Goal: Transaction & Acquisition: Purchase product/service

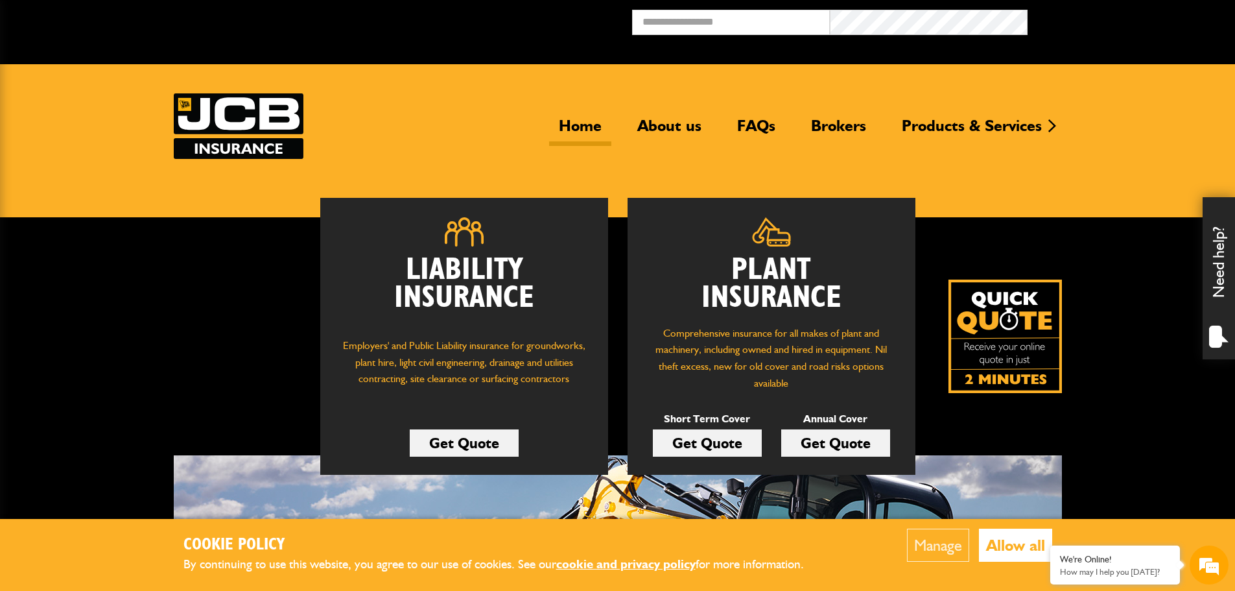
click at [1012, 541] on button "Allow all" at bounding box center [1015, 544] width 73 height 33
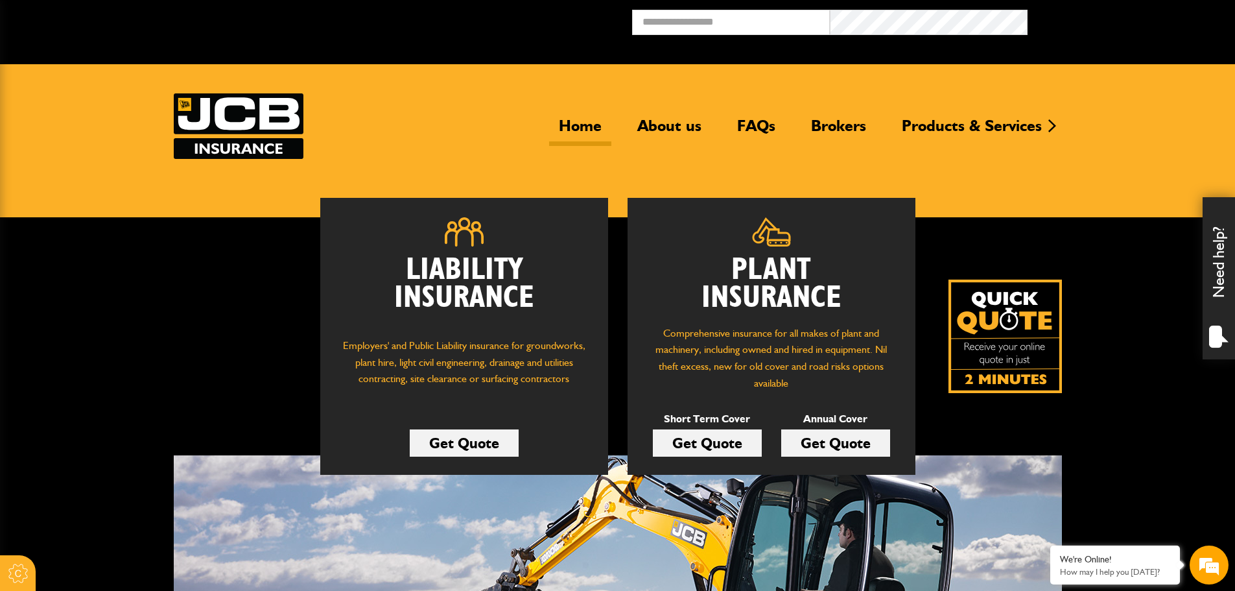
click at [730, 444] on link "Get Quote" at bounding box center [707, 442] width 109 height 27
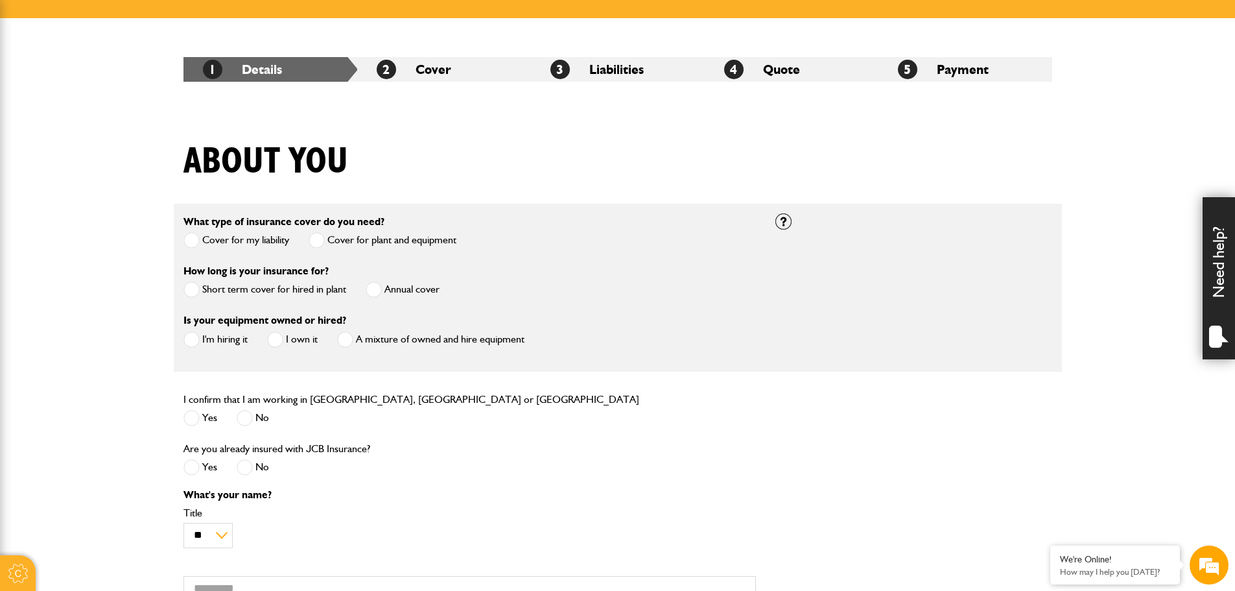
scroll to position [259, 0]
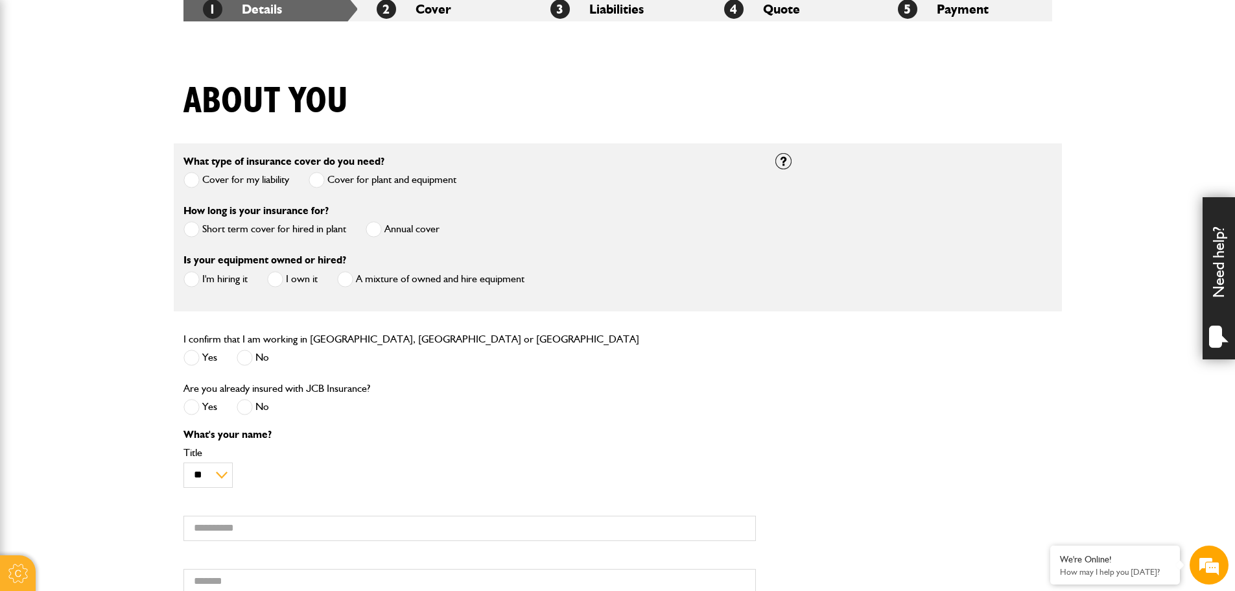
click at [263, 176] on label "Cover for my liability" at bounding box center [236, 180] width 106 height 16
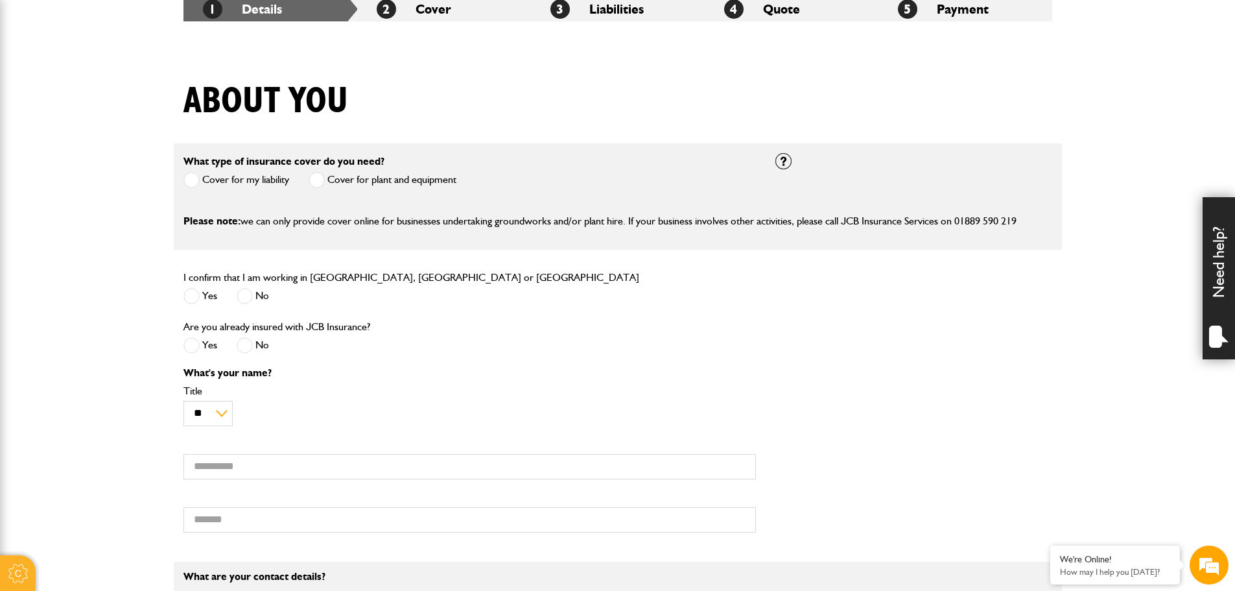
click at [346, 176] on label "Cover for plant and equipment" at bounding box center [383, 180] width 148 height 16
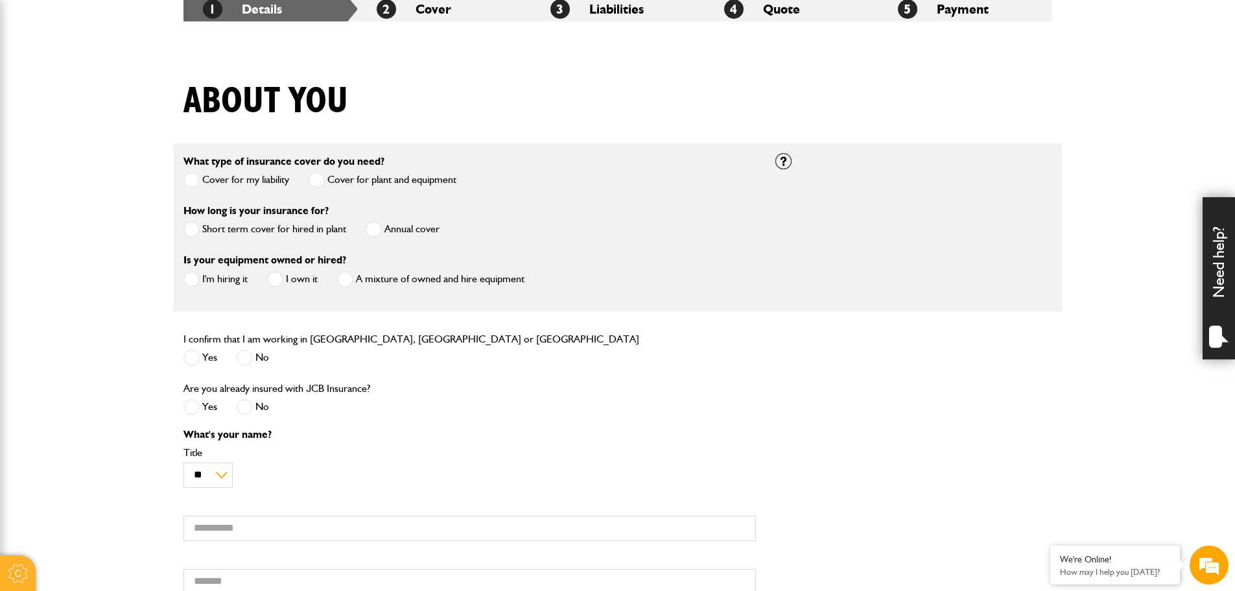
click at [303, 230] on label "Short term cover for hired in plant" at bounding box center [264, 229] width 163 height 16
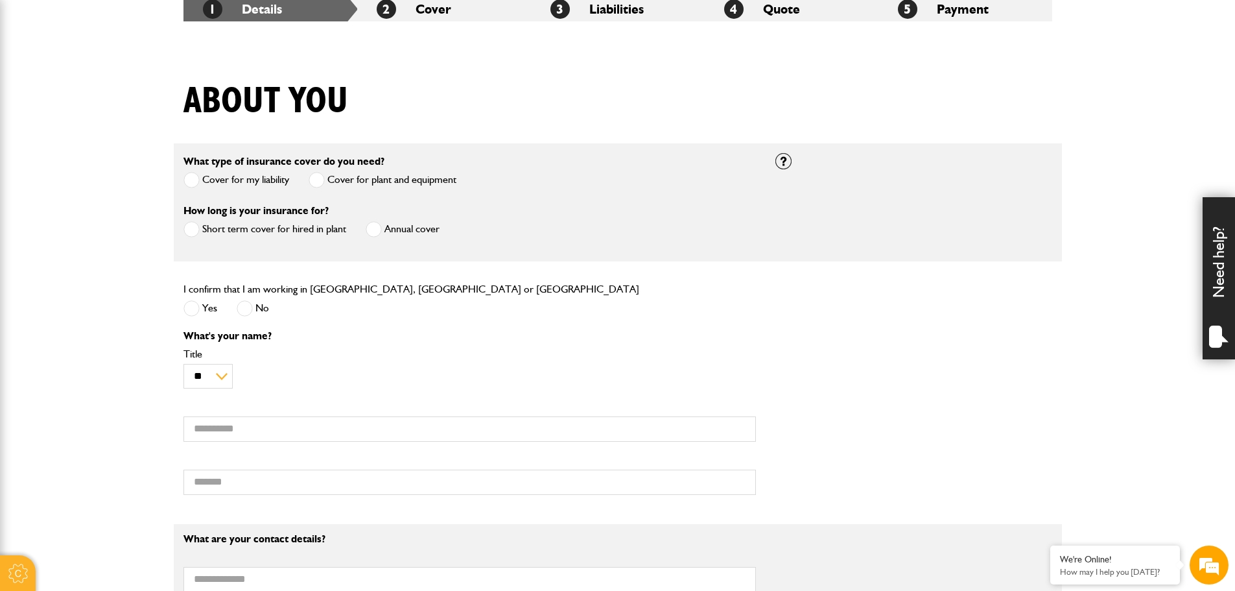
scroll to position [0, 0]
click at [212, 313] on label "Yes" at bounding box center [200, 308] width 34 height 16
click at [215, 381] on select "** *** **** ** ** **" at bounding box center [207, 376] width 49 height 25
click at [230, 429] on input "First name" at bounding box center [469, 428] width 572 height 25
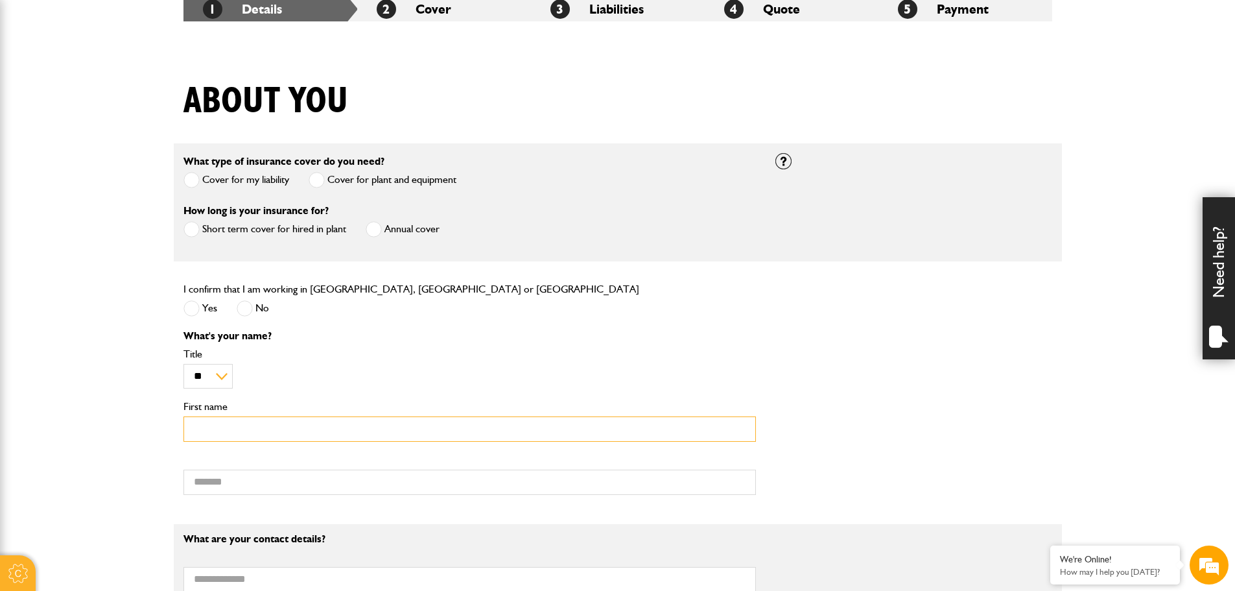
type input "*****"
type input "****"
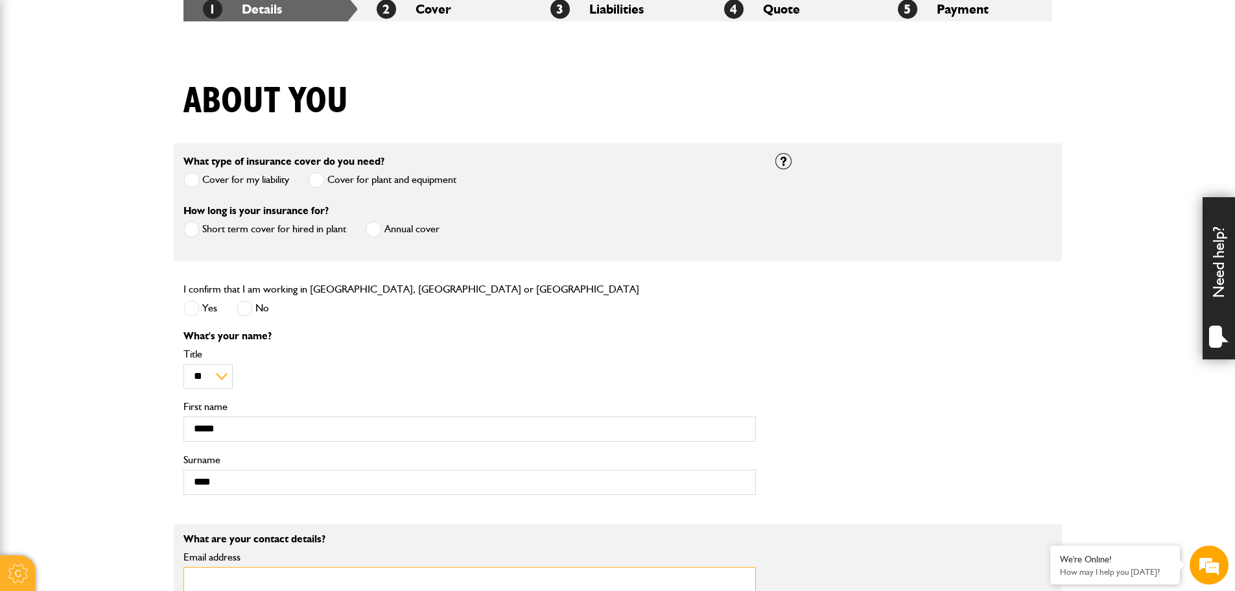
type input "**********"
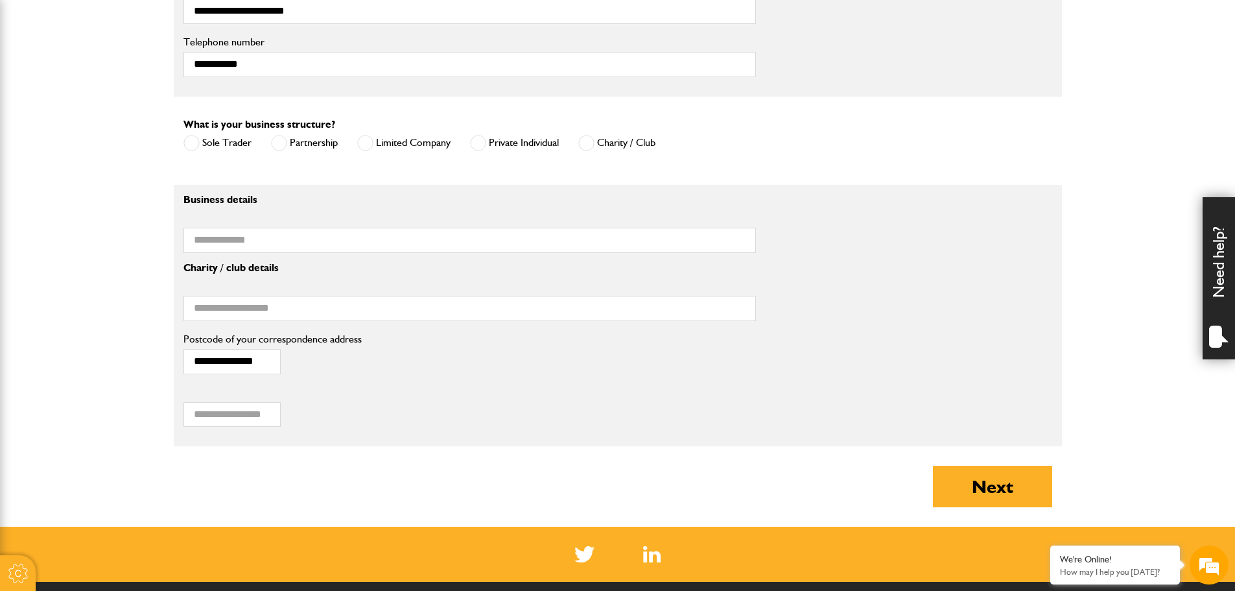
scroll to position [843, 0]
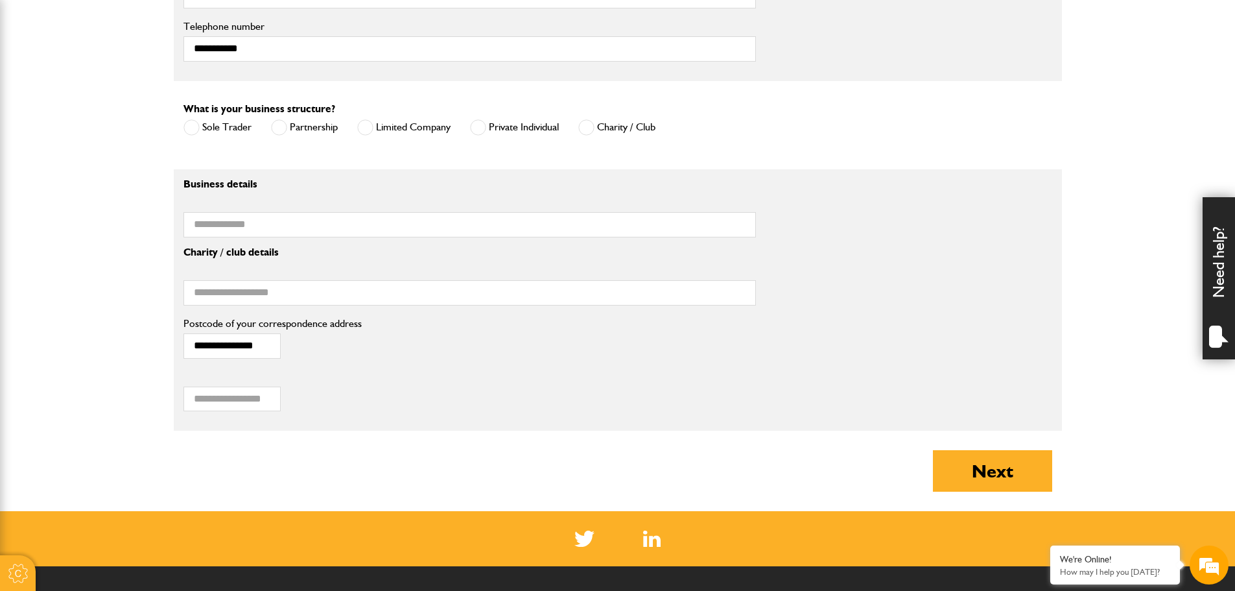
click at [219, 128] on label "Sole Trader" at bounding box center [217, 127] width 68 height 16
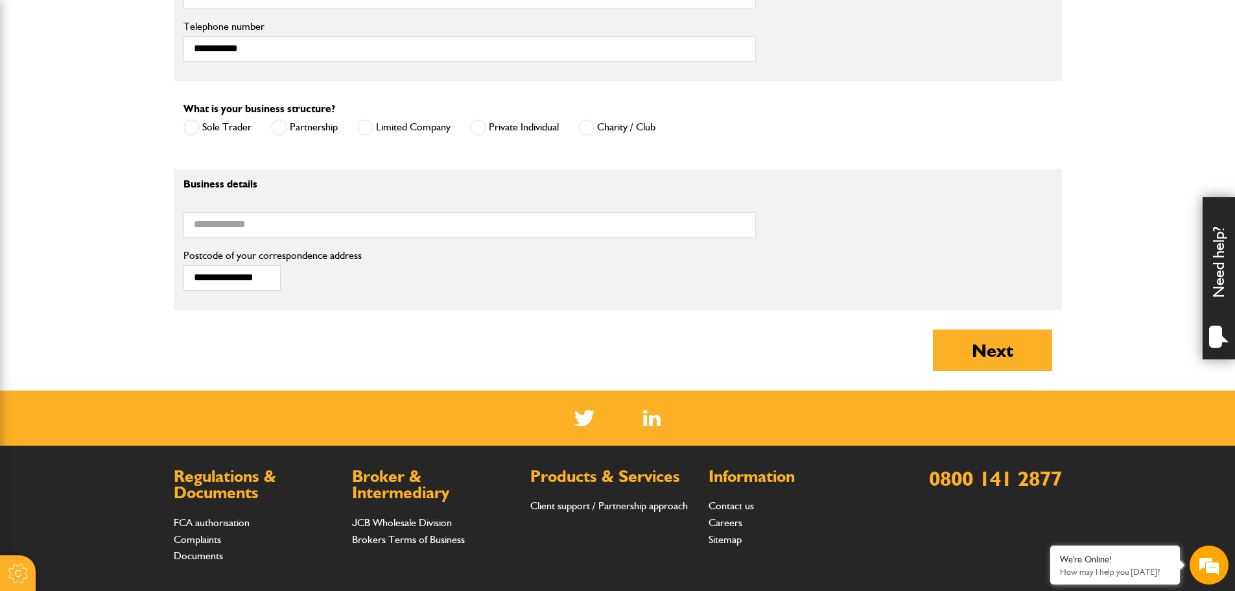
click at [524, 124] on label "Private Individual" at bounding box center [514, 127] width 89 height 16
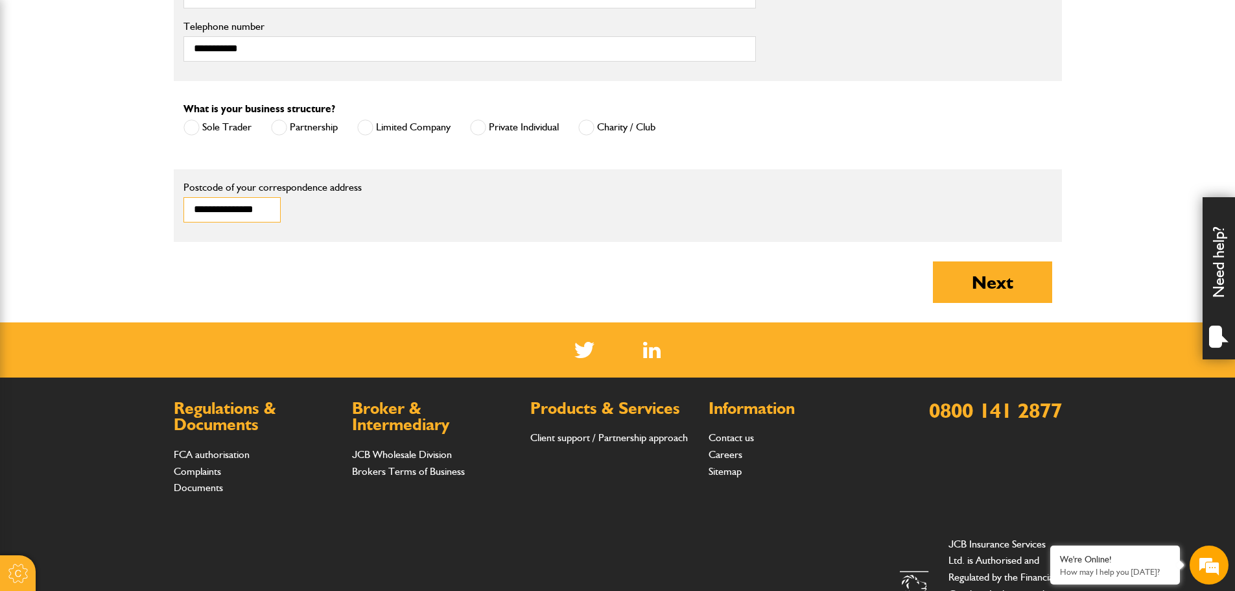
click at [262, 211] on input "**********" at bounding box center [231, 209] width 97 height 25
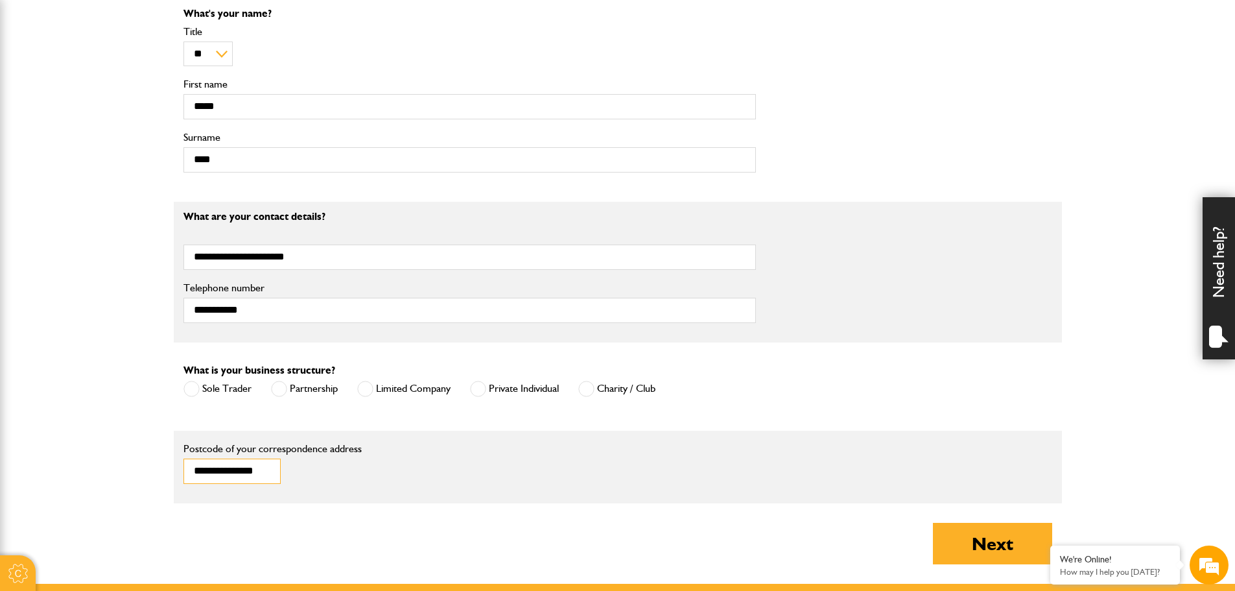
scroll to position [584, 0]
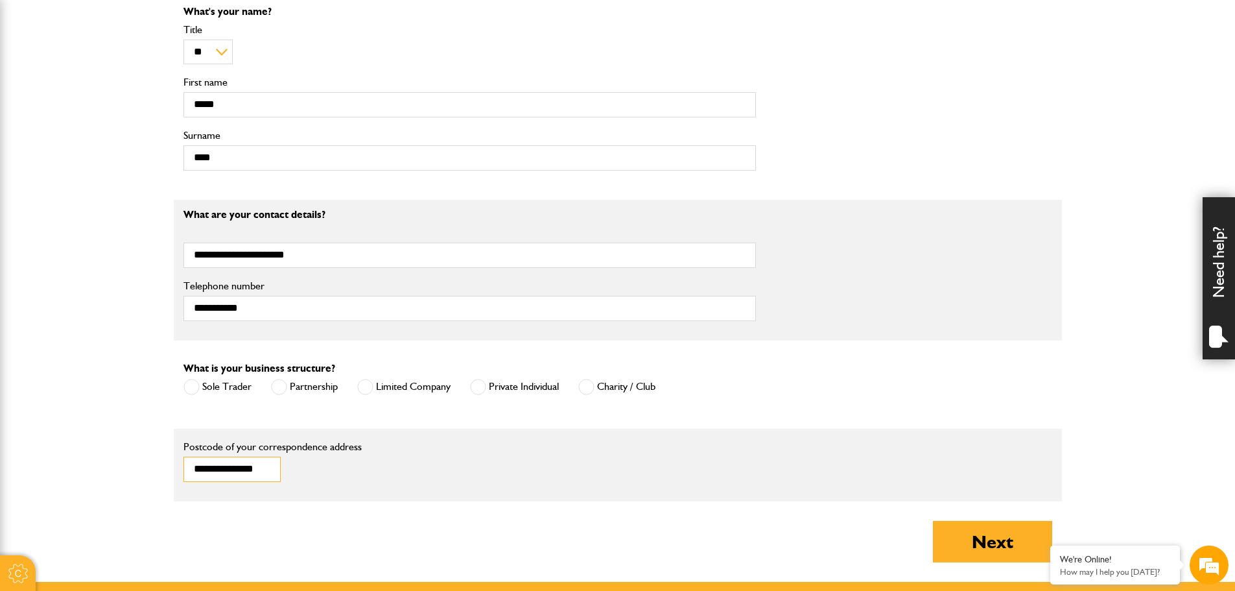
click at [248, 472] on input "**********" at bounding box center [231, 468] width 97 height 25
click at [248, 471] on input "**********" at bounding box center [231, 468] width 97 height 25
click at [248, 470] on input "**********" at bounding box center [231, 468] width 97 height 25
click at [248, 469] on input "**********" at bounding box center [231, 468] width 97 height 25
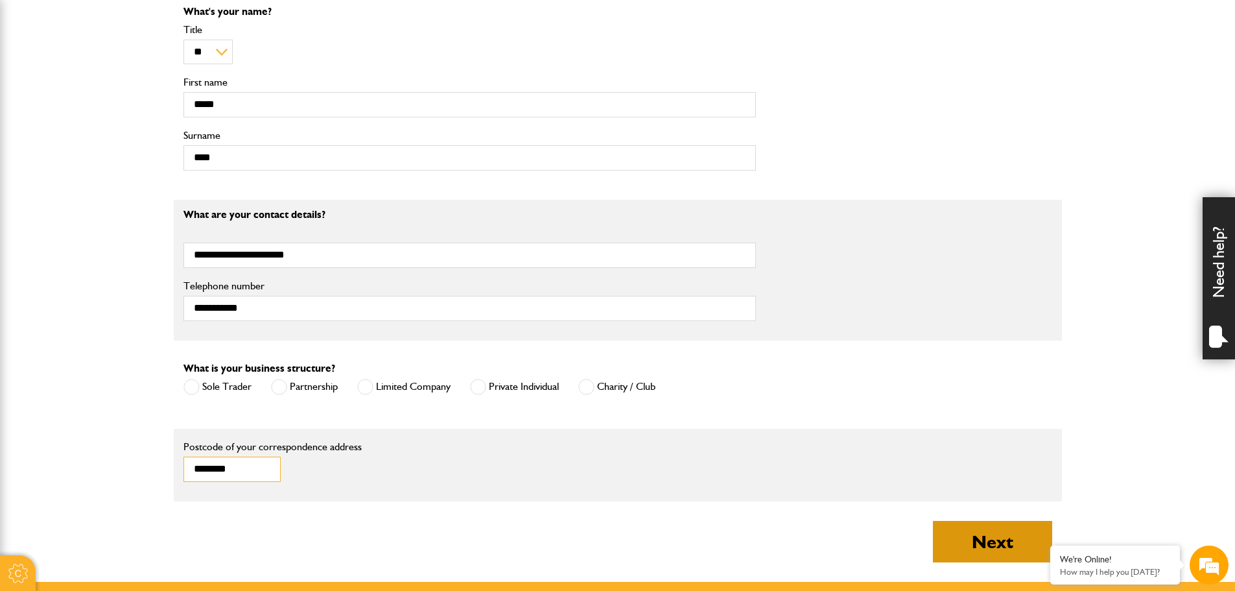
type input "********"
click at [1037, 537] on button "Next" at bounding box center [992, 541] width 119 height 41
type input "**********"
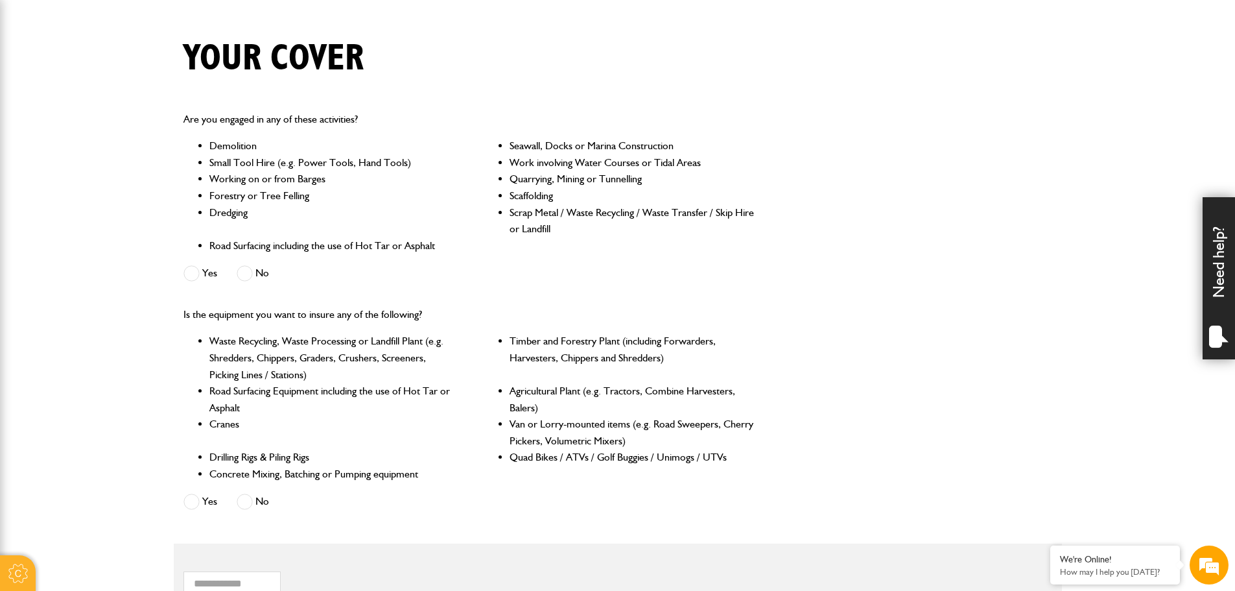
scroll to position [324, 0]
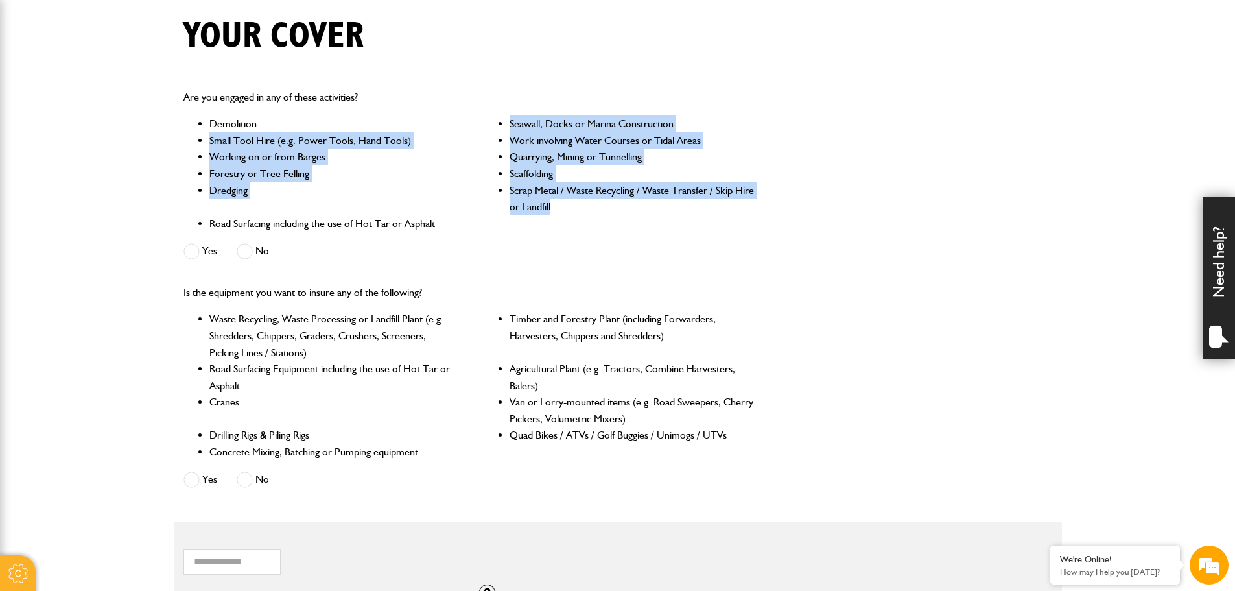
drag, startPoint x: 512, startPoint y: 123, endPoint x: 585, endPoint y: 209, distance: 113.2
click at [585, 209] on ul "Demolition Seawall, Docks or Marina Construction Small Tool Hire (e.g. Power To…" at bounding box center [469, 173] width 572 height 116
click at [585, 209] on li "Scrap Metal / Waste Recycling / Waste Transfer / Skip Hire or Landfill" at bounding box center [633, 198] width 246 height 33
drag, startPoint x: 584, startPoint y: 209, endPoint x: 206, endPoint y: 120, distance: 389.1
click at [206, 120] on ul "Demolition Seawall, Docks or Marina Construction Small Tool Hire (e.g. Power To…" at bounding box center [469, 173] width 572 height 116
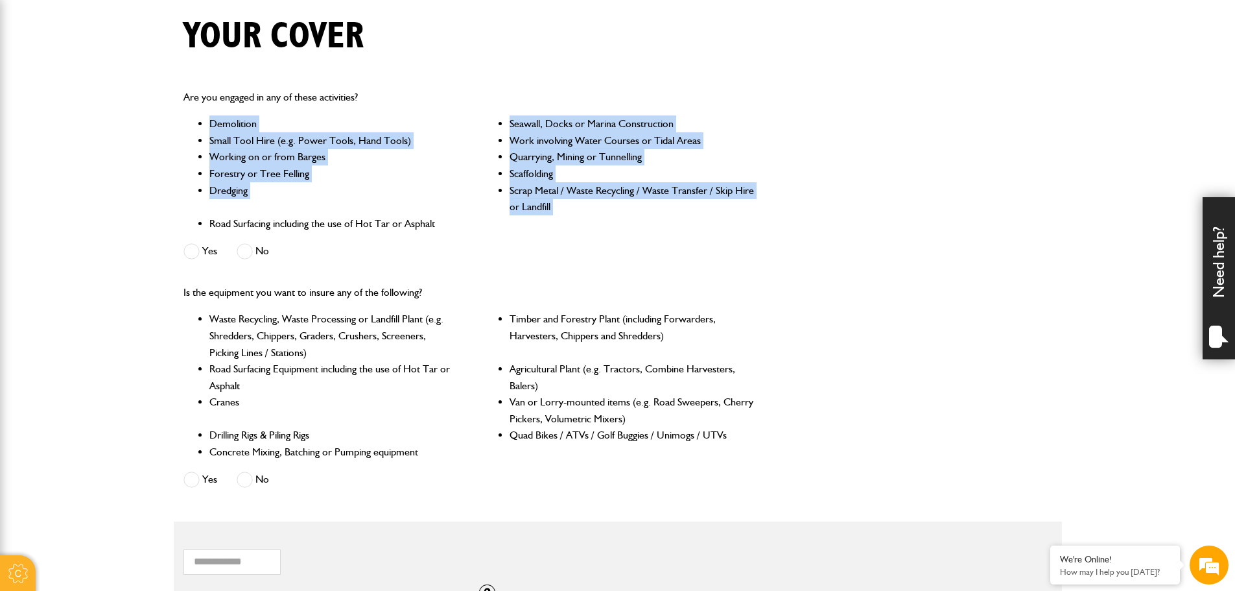
click at [266, 141] on li "Small Tool Hire (e.g. Power Tools, Hand Tools)" at bounding box center [332, 140] width 246 height 17
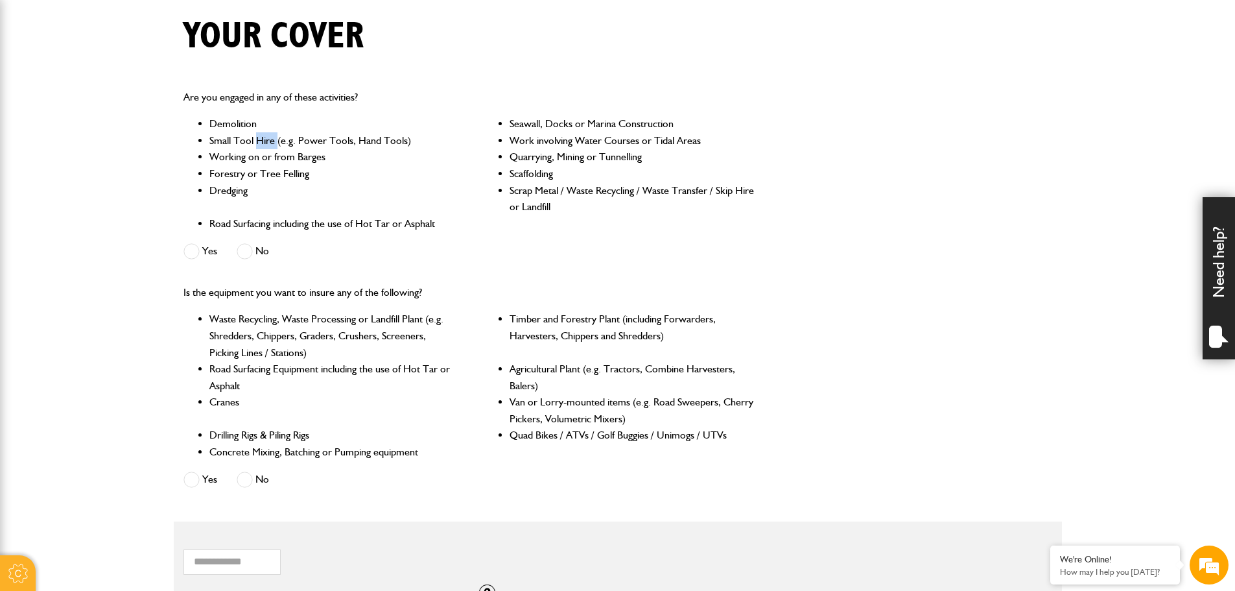
click at [266, 141] on li "Small Tool Hire (e.g. Power Tools, Hand Tools)" at bounding box center [332, 140] width 246 height 17
click at [270, 158] on li "Working on or from Barges" at bounding box center [332, 156] width 246 height 17
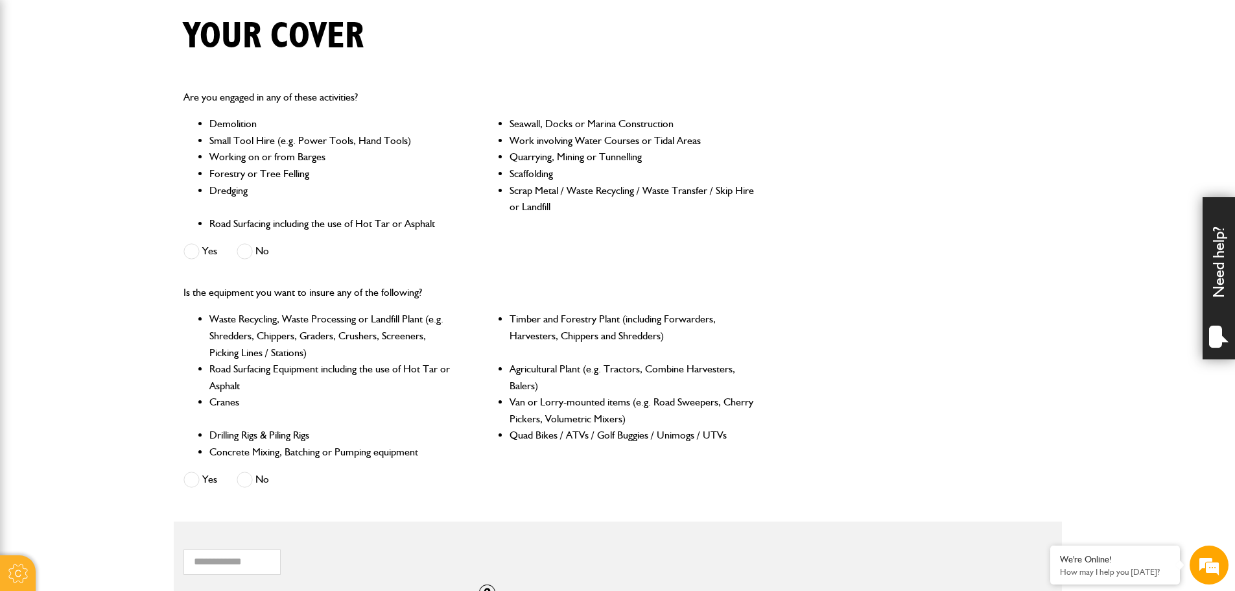
click at [249, 248] on span at bounding box center [245, 251] width 16 height 16
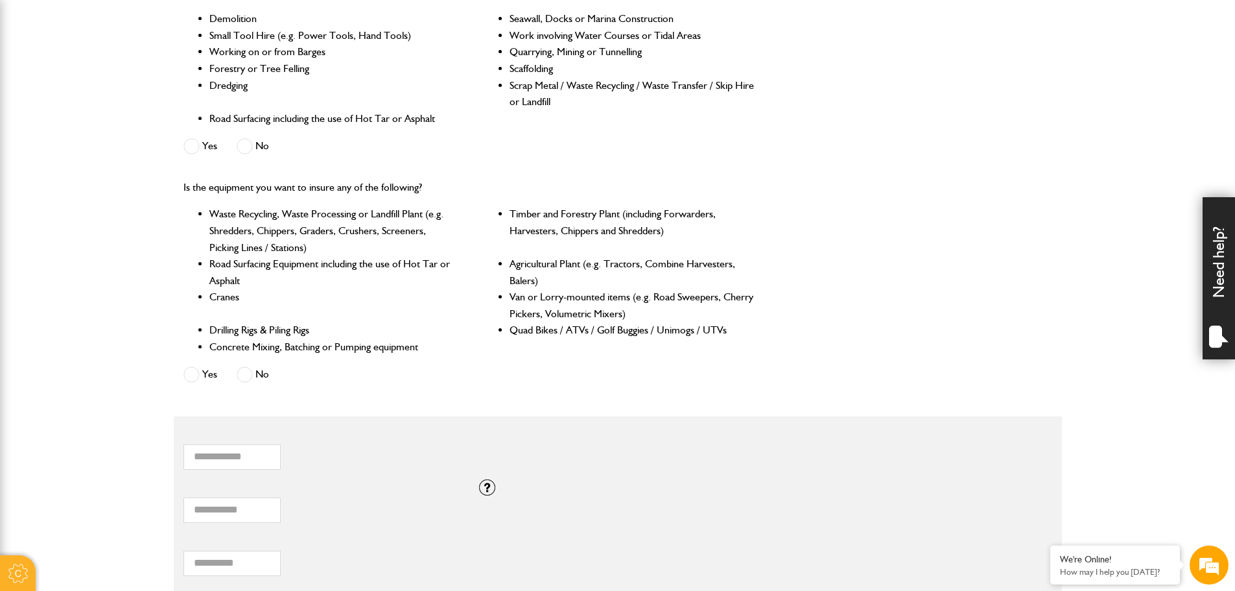
scroll to position [454, 0]
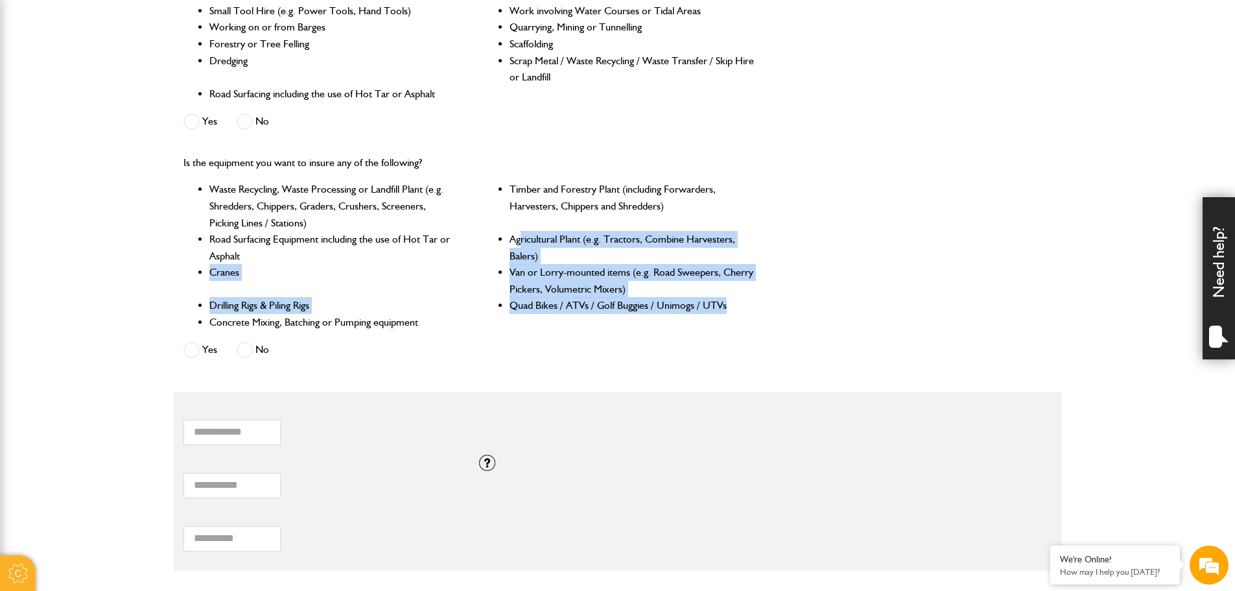
drag, startPoint x: 523, startPoint y: 236, endPoint x: 738, endPoint y: 314, distance: 229.1
click at [738, 314] on ul "Waste Recycling, Waste Processing or Landfill Plant (e.g. Shredders, Chippers, …" at bounding box center [469, 255] width 572 height 149
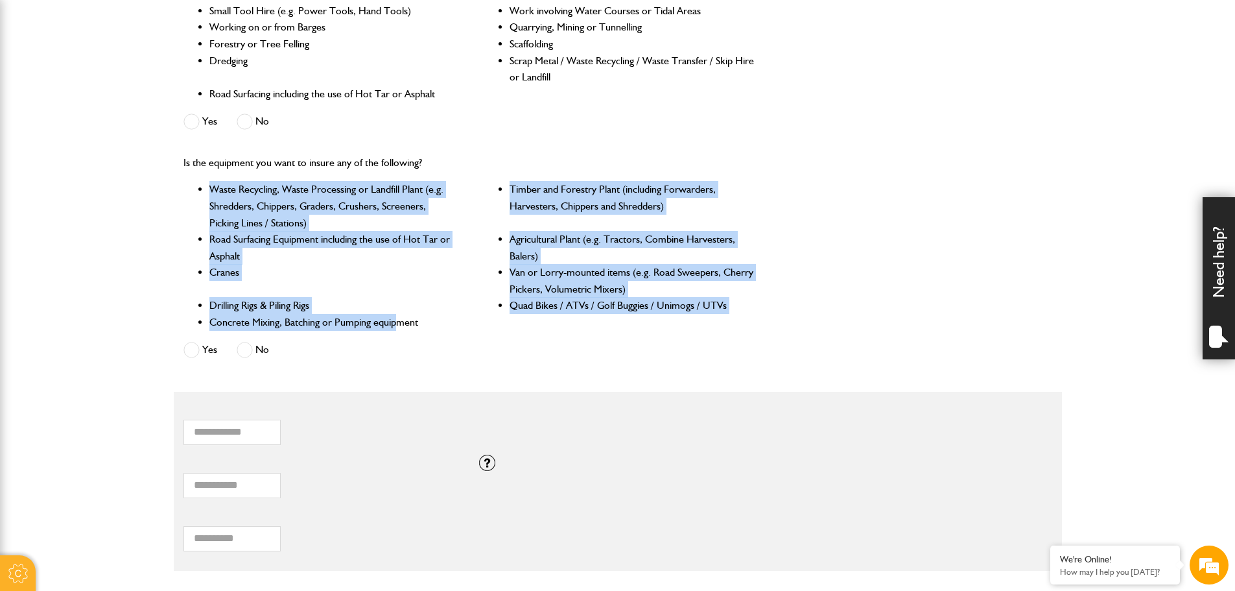
drag, startPoint x: 397, startPoint y: 327, endPoint x: 209, endPoint y: 193, distance: 230.6
click at [209, 193] on ul "Waste Recycling, Waste Processing or Landfill Plant (e.g. Shredders, Chippers, …" at bounding box center [469, 255] width 572 height 149
click at [213, 193] on li "Waste Recycling, Waste Processing or Landfill Plant (e.g. Shredders, Chippers, …" at bounding box center [332, 206] width 246 height 50
drag, startPoint x: 213, startPoint y: 193, endPoint x: 445, endPoint y: 326, distance: 268.0
click at [445, 326] on ul "Waste Recycling, Waste Processing or Landfill Plant (e.g. Shredders, Chippers, …" at bounding box center [469, 255] width 572 height 149
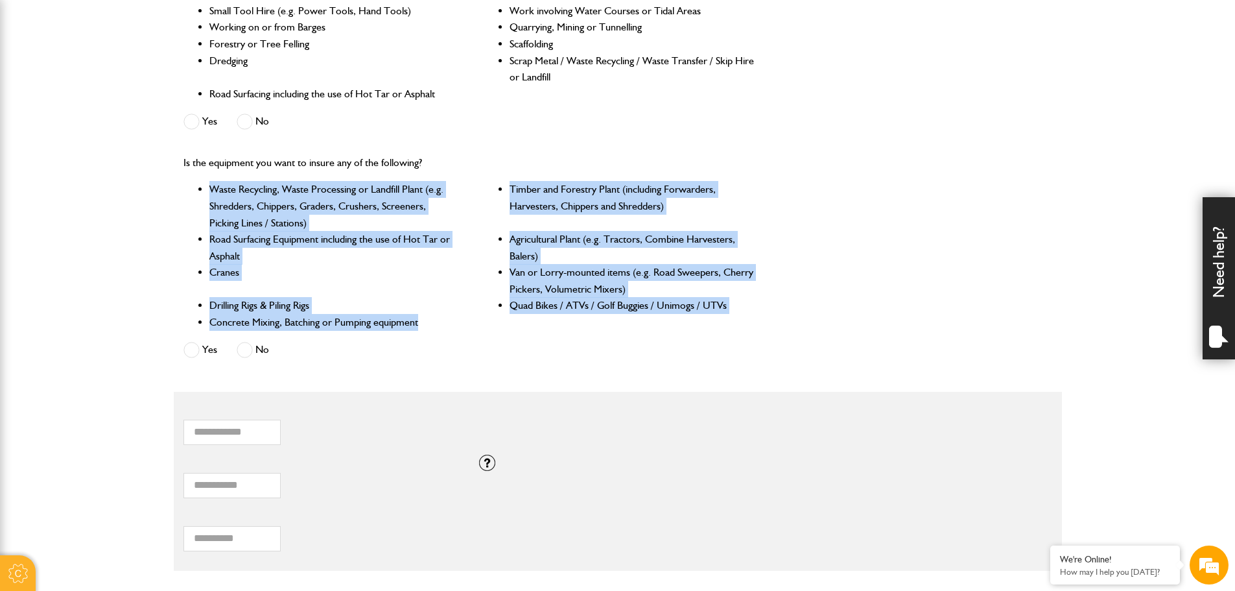
click at [445, 326] on li "Concrete Mixing, Batching or Pumping equipment" at bounding box center [332, 322] width 246 height 17
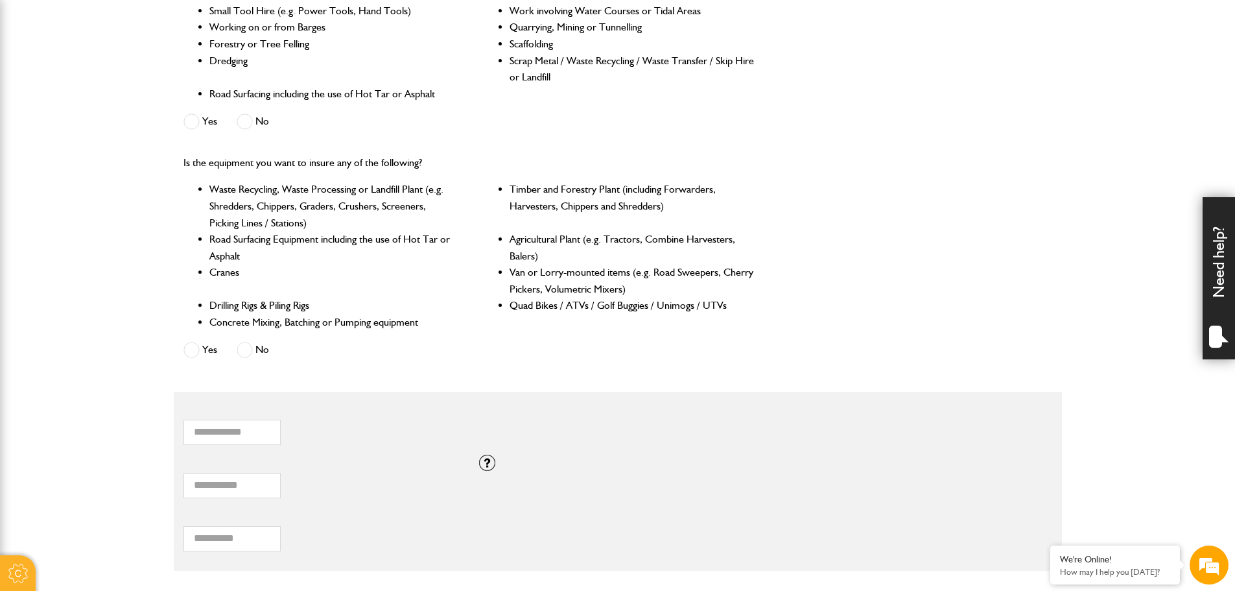
click at [247, 351] on span at bounding box center [245, 350] width 16 height 16
click at [247, 428] on input "*" at bounding box center [231, 431] width 97 height 25
click at [262, 429] on input "*" at bounding box center [231, 431] width 97 height 25
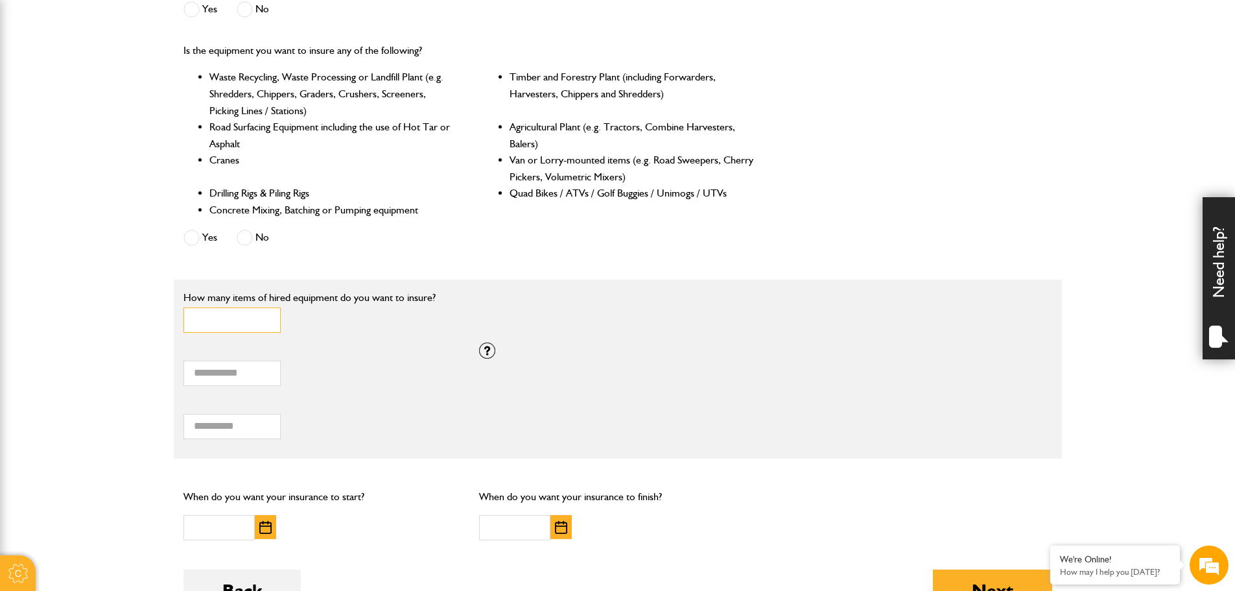
scroll to position [584, 0]
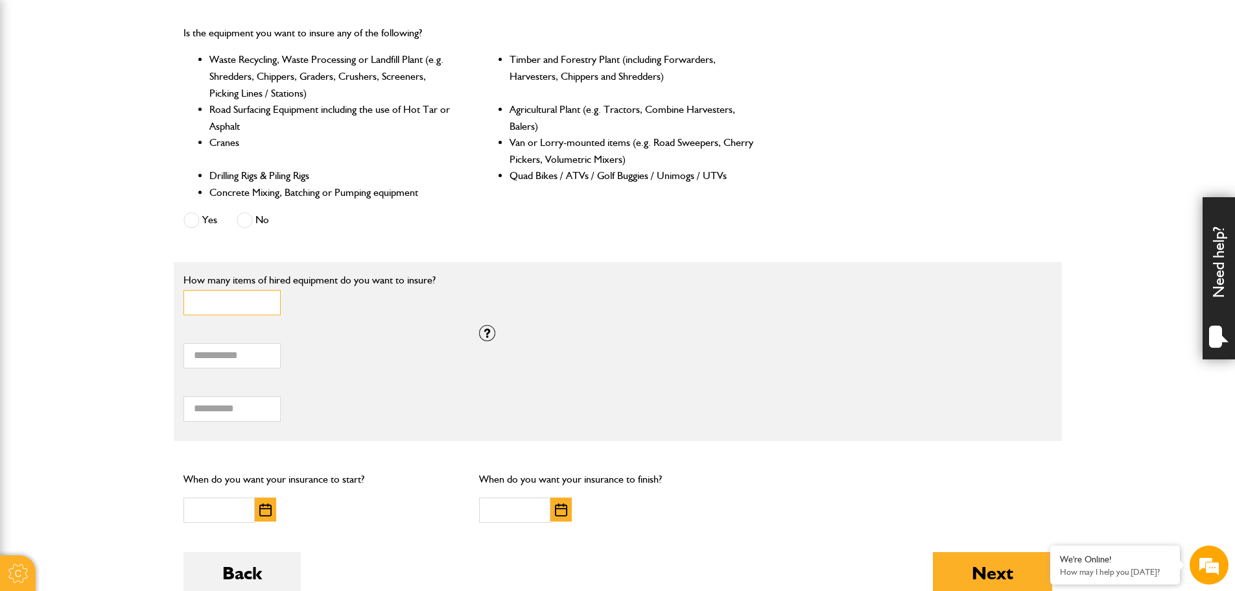
type input "*"
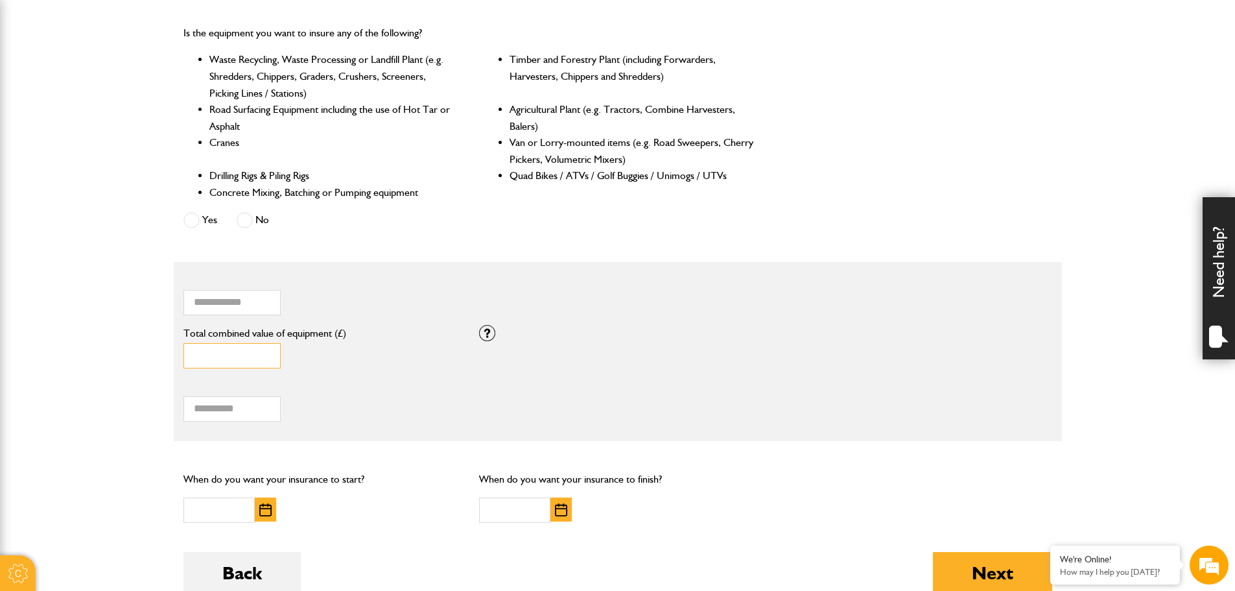
click at [246, 359] on input "*" at bounding box center [231, 355] width 97 height 25
drag, startPoint x: 243, startPoint y: 359, endPoint x: 178, endPoint y: 354, distance: 65.6
click at [178, 354] on div "* Total combined value of equipment (£)" at bounding box center [322, 351] width 296 height 53
type input "*****"
click at [220, 410] on input "Total hiring fees" at bounding box center [231, 408] width 97 height 25
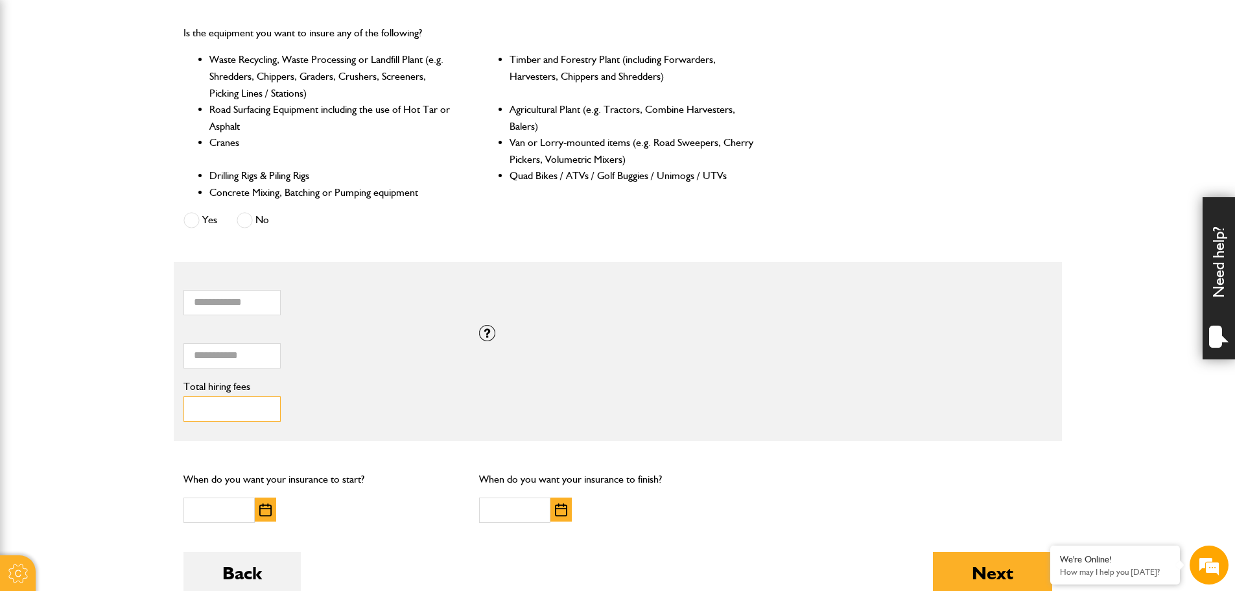
type input "****"
click at [341, 427] on div "**** Total hiring fees Please enter a minimum value of 25 for total hiring fees." at bounding box center [322, 404] width 296 height 53
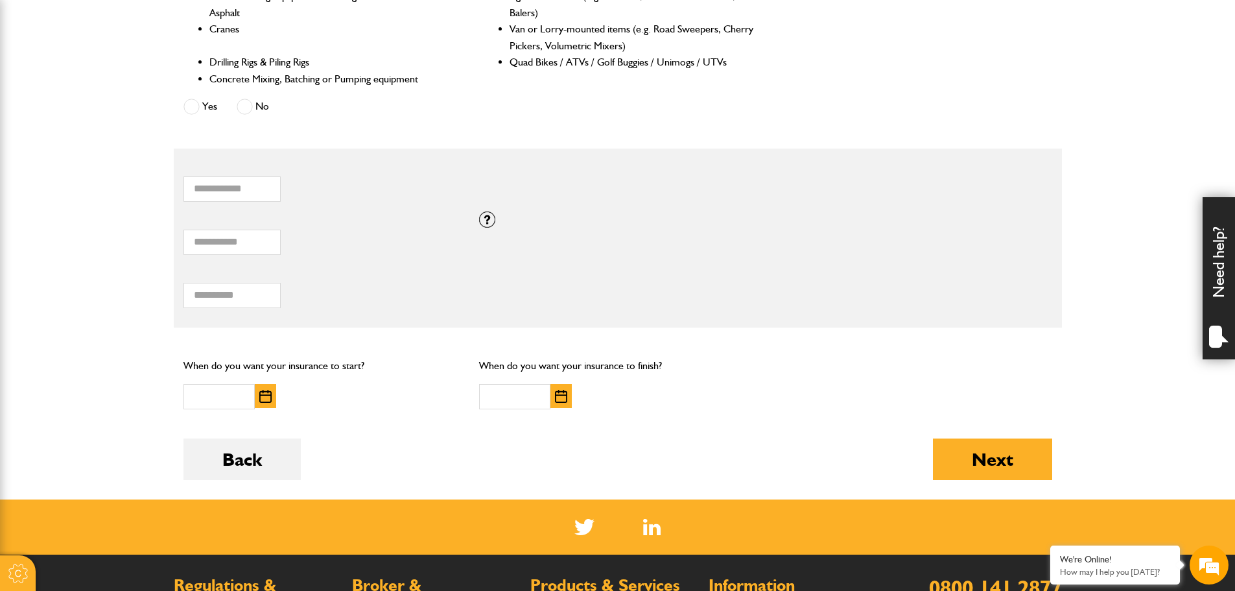
scroll to position [713, 0]
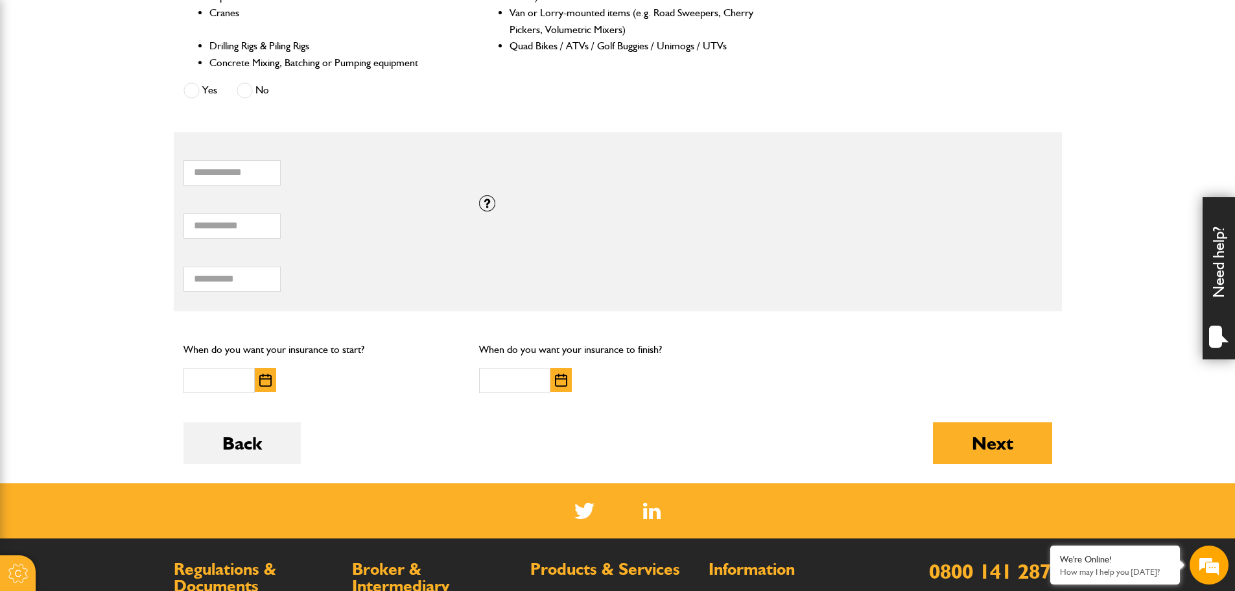
click at [263, 379] on img "button" at bounding box center [265, 379] width 12 height 13
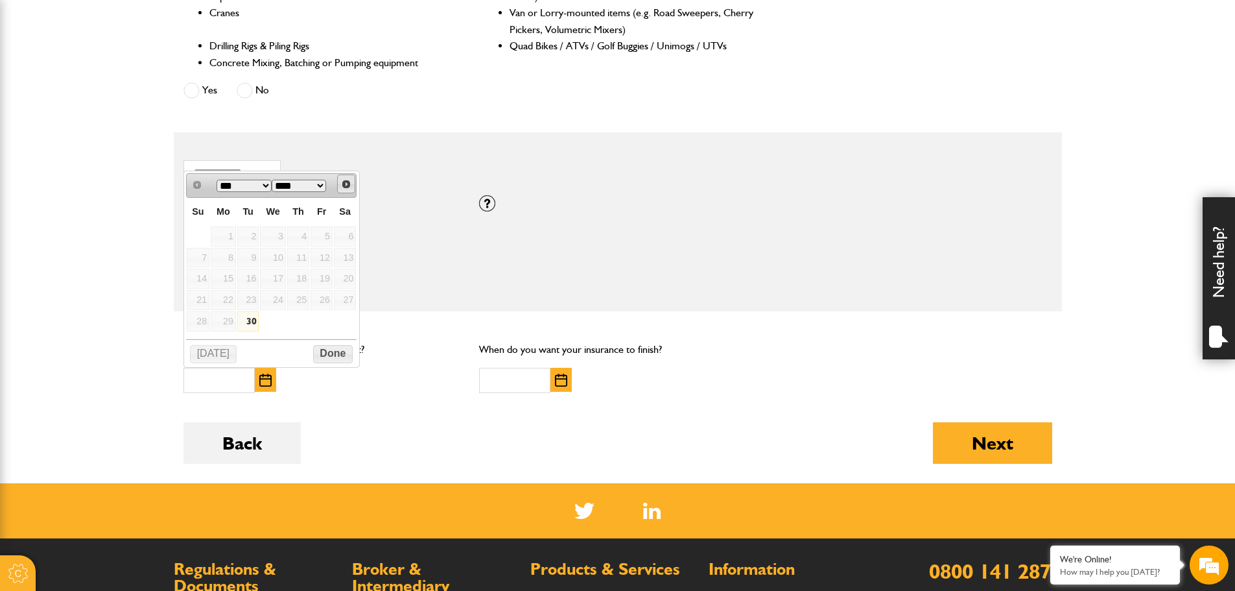
click at [348, 184] on span "Next" at bounding box center [346, 184] width 10 height 10
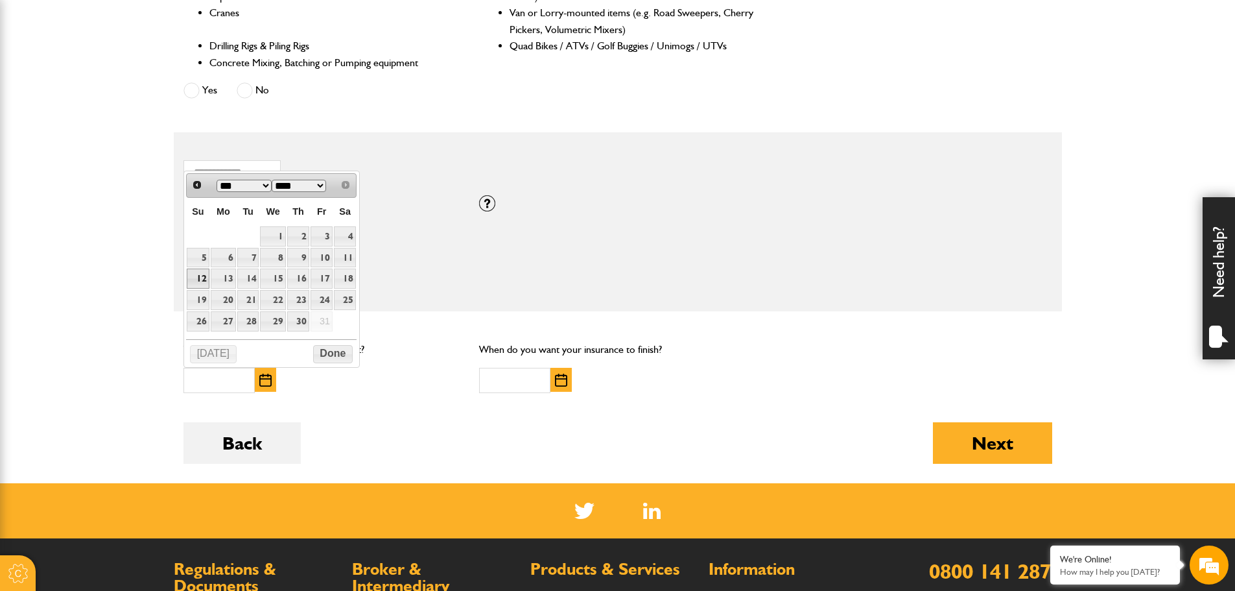
click at [202, 272] on link "12" at bounding box center [198, 278] width 23 height 20
type input "**********"
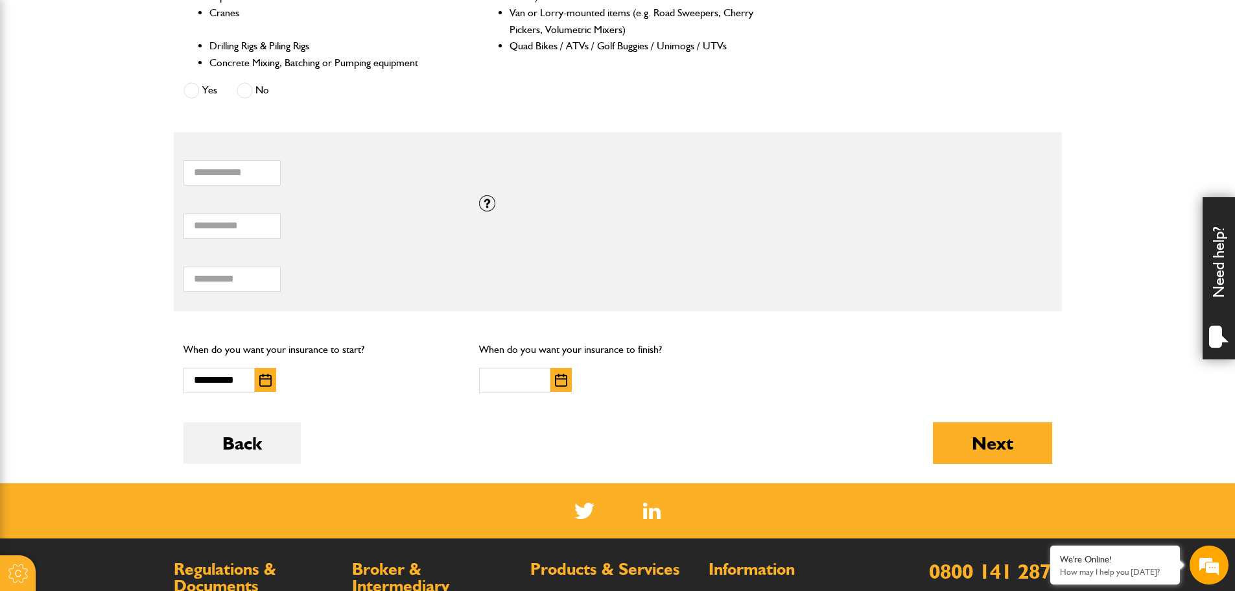
click at [565, 379] on img "button" at bounding box center [561, 379] width 12 height 13
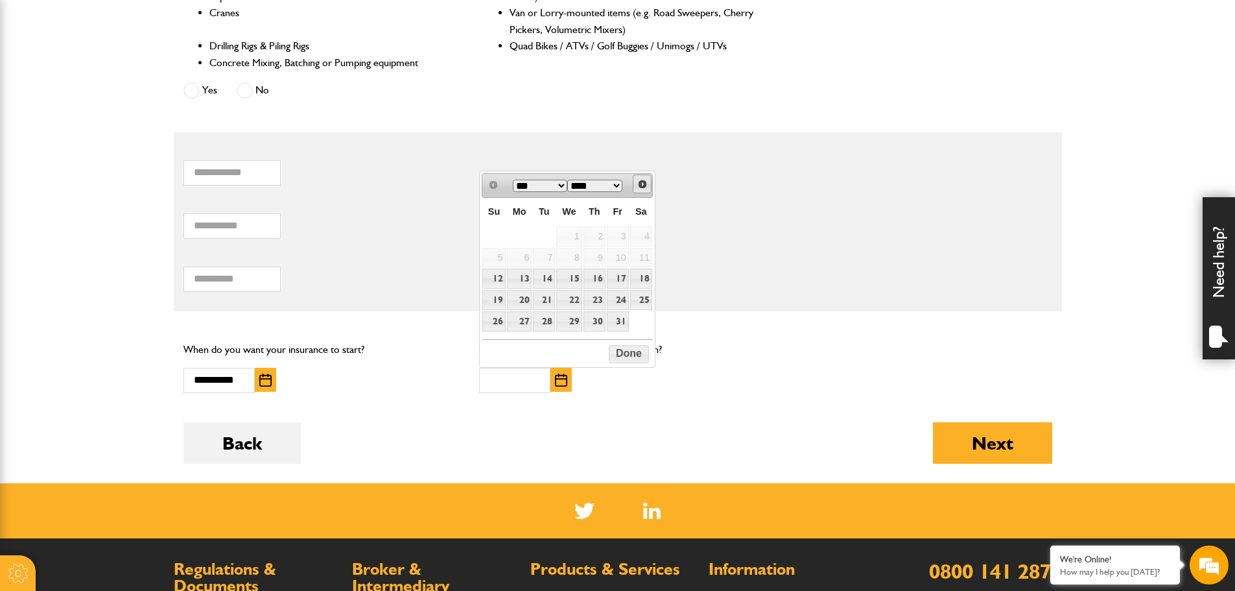
click at [639, 188] on span "Next" at bounding box center [642, 184] width 10 height 10
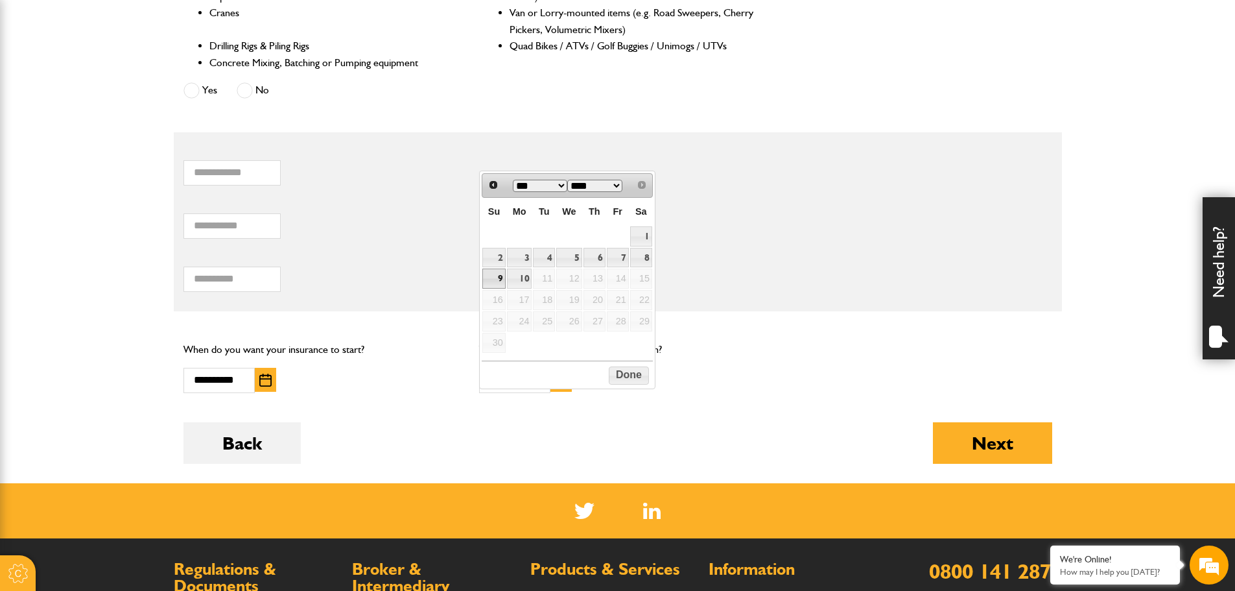
click at [495, 272] on link "9" at bounding box center [493, 278] width 23 height 20
type input "**********"
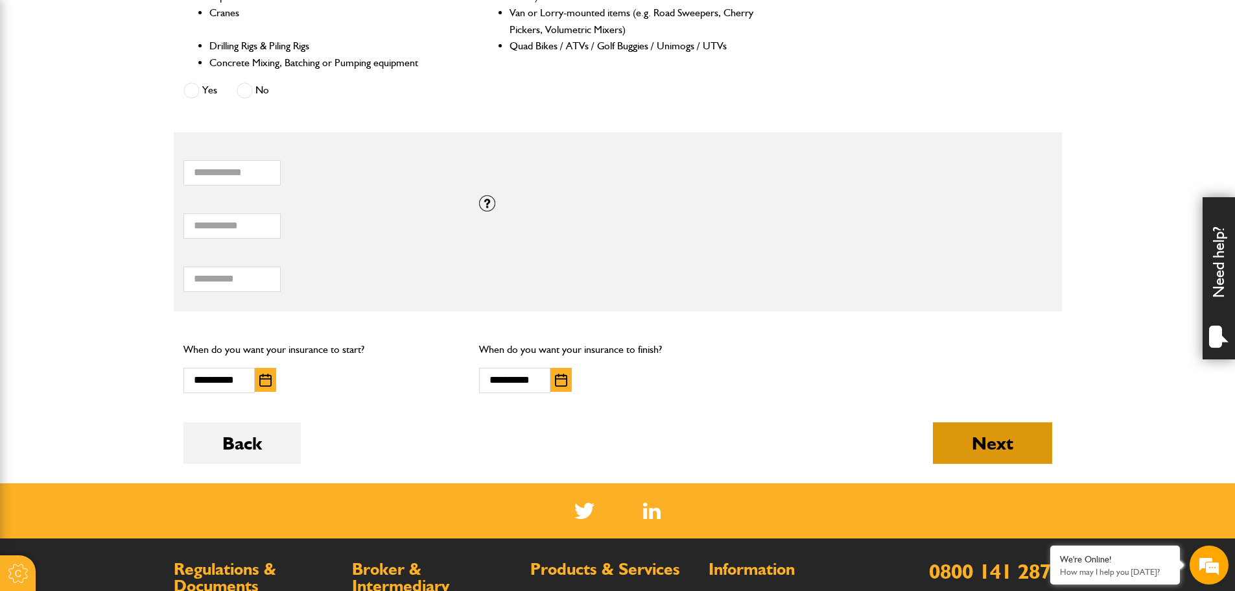
click at [993, 435] on button "Next" at bounding box center [992, 442] width 119 height 41
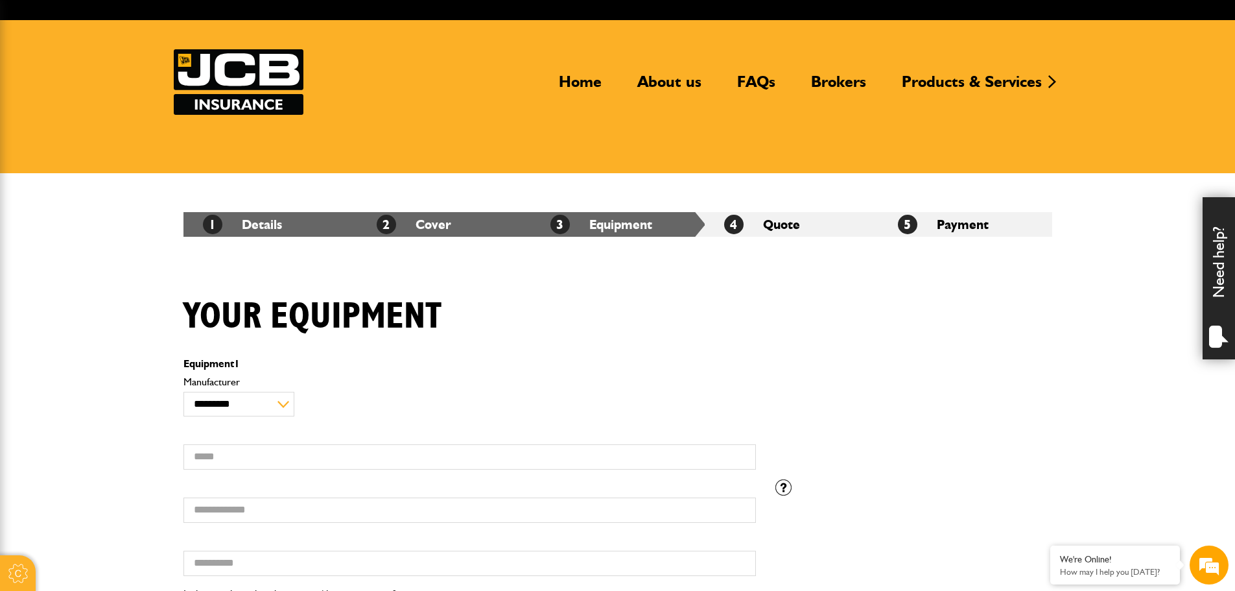
scroll to position [195, 0]
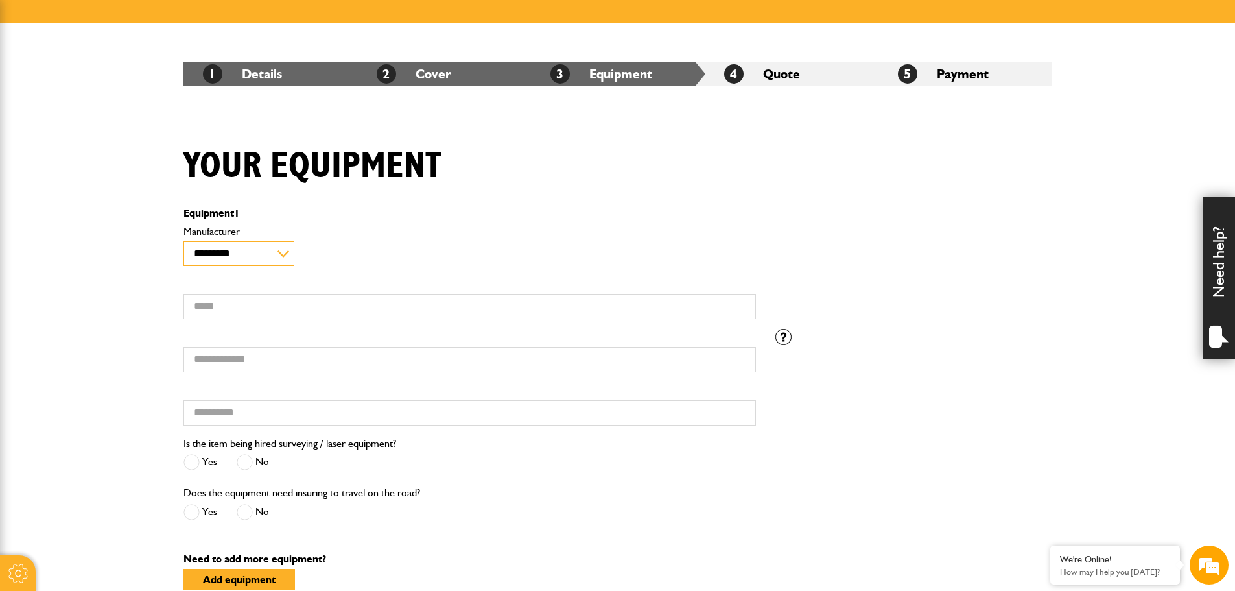
click at [273, 247] on select "**********" at bounding box center [238, 253] width 111 height 25
select select "**"
click at [183, 241] on select "**********" at bounding box center [238, 253] width 111 height 25
click at [270, 306] on input "Model" at bounding box center [469, 306] width 572 height 25
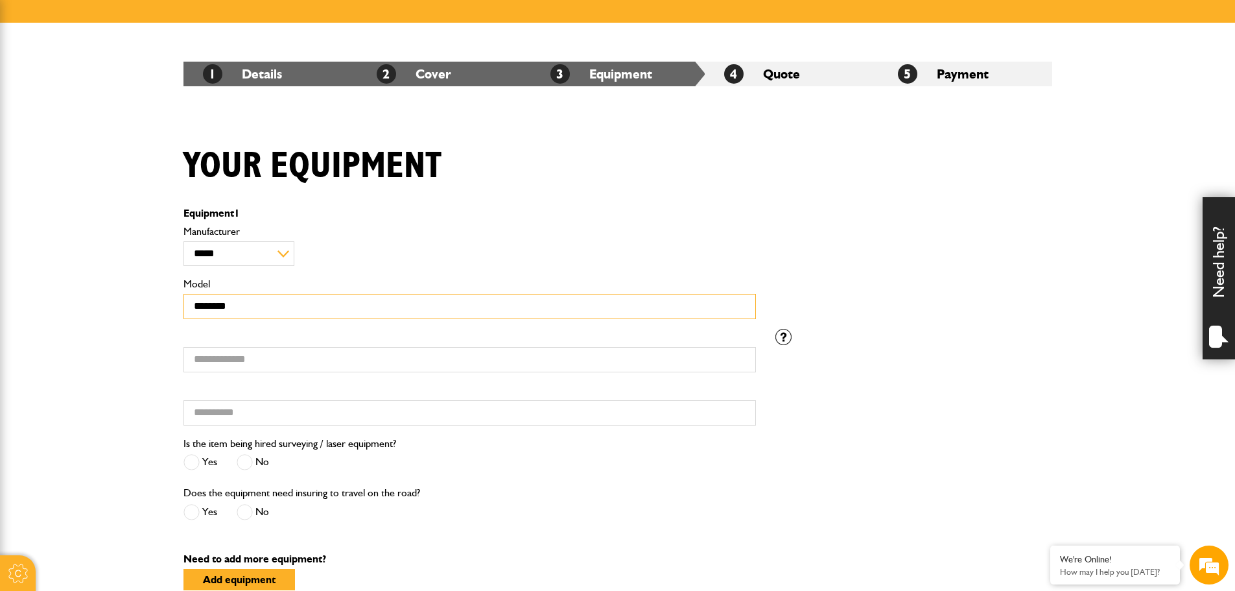
type input "********"
type input "***"
click at [245, 412] on input "Hired from" at bounding box center [469, 412] width 572 height 25
type input "**********"
click at [246, 462] on span at bounding box center [245, 462] width 16 height 16
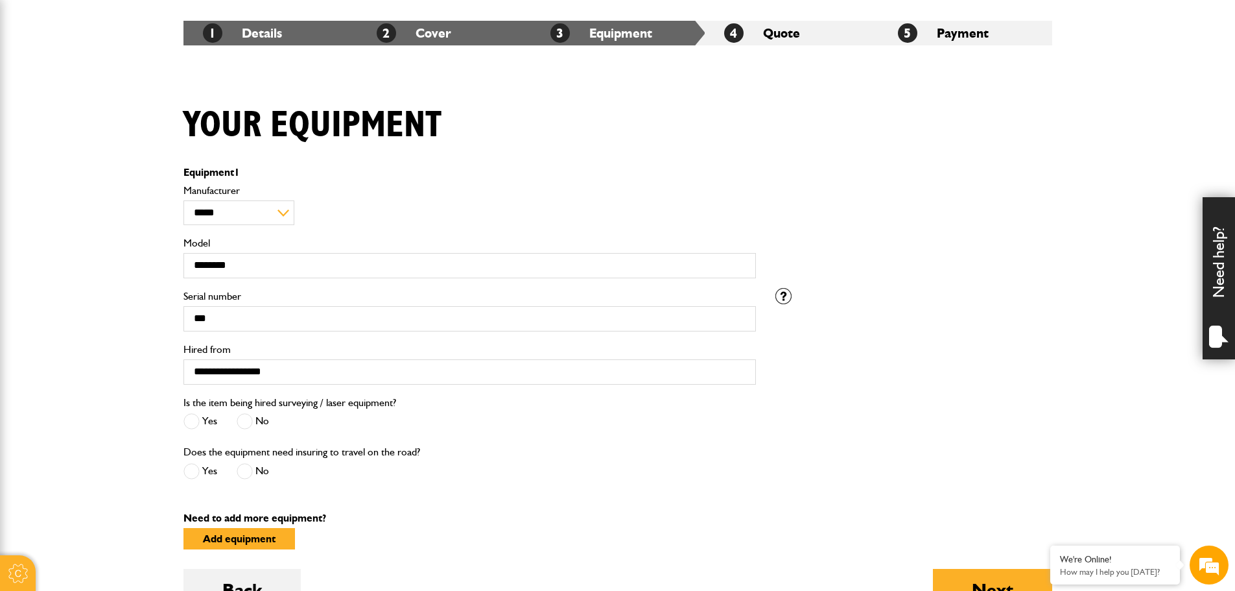
scroll to position [389, 0]
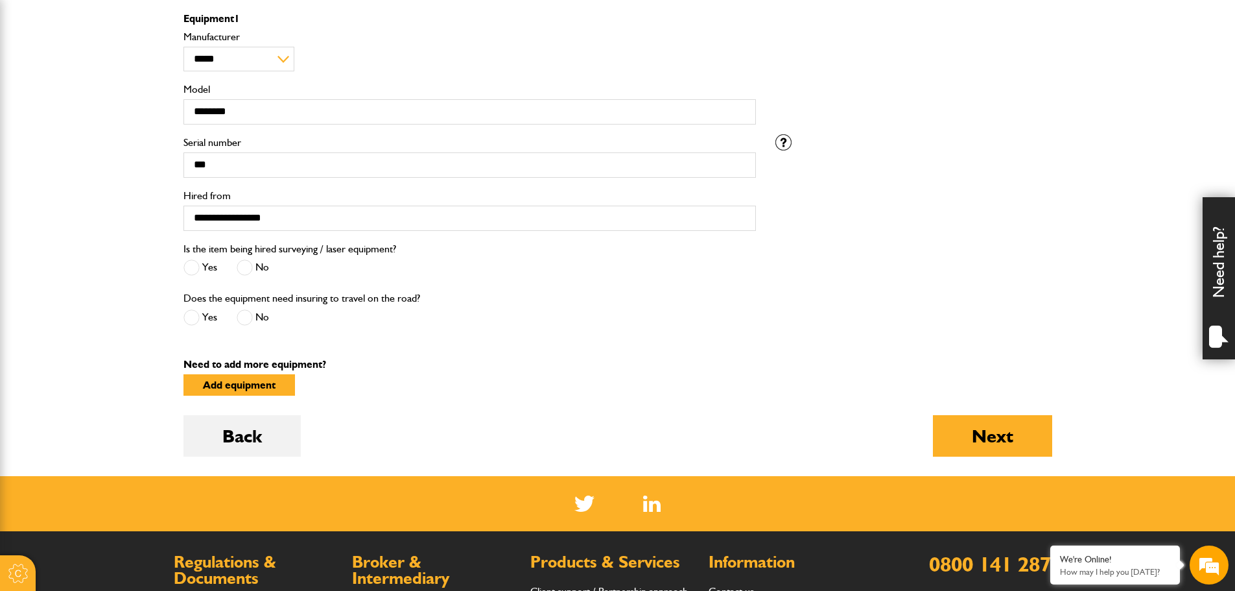
click at [254, 313] on label "No" at bounding box center [253, 317] width 32 height 16
click at [982, 437] on button "Next" at bounding box center [992, 435] width 119 height 41
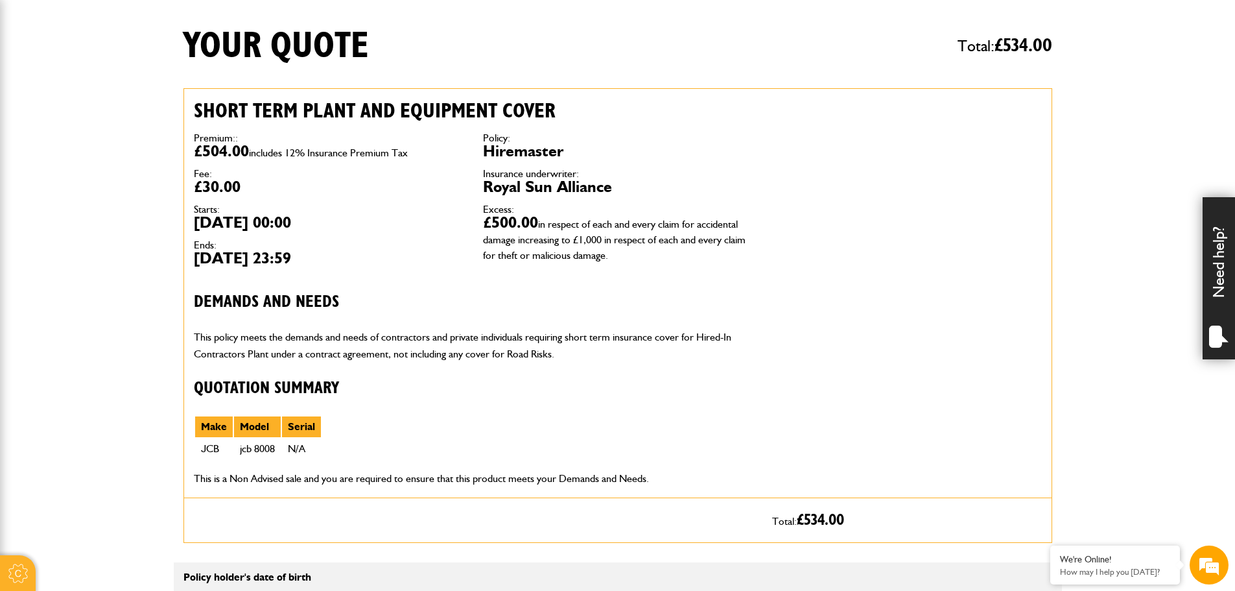
scroll to position [324, 0]
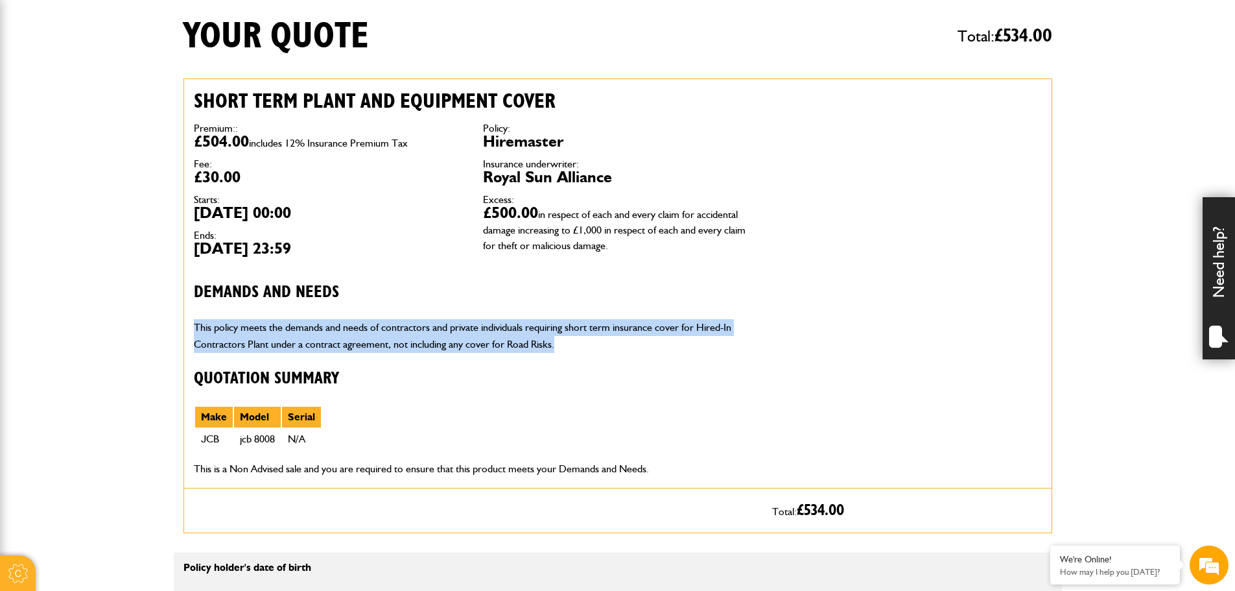
drag, startPoint x: 191, startPoint y: 319, endPoint x: 663, endPoint y: 344, distance: 472.7
click at [663, 344] on div "Short term plant and equipment cover Premium:: £504.00 includes 12% Insurance P…" at bounding box center [473, 283] width 578 height 408
click at [665, 345] on p "This policy meets the demands and needs of contractors and private individuals …" at bounding box center [473, 335] width 559 height 33
drag, startPoint x: 665, startPoint y: 345, endPoint x: 199, endPoint y: 329, distance: 465.8
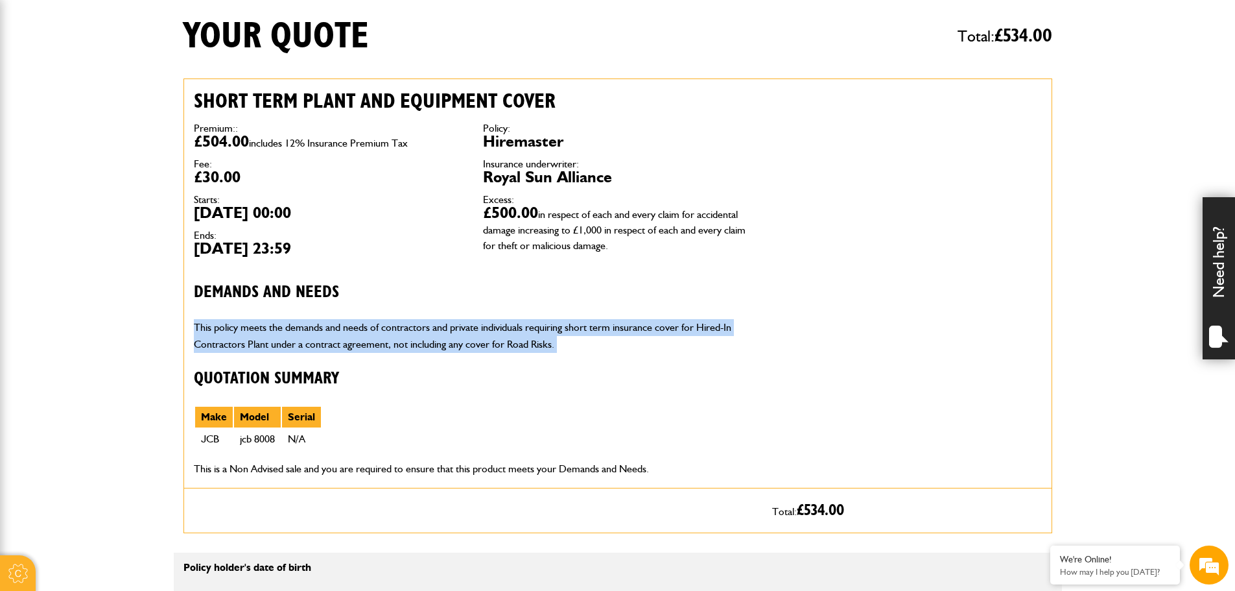
click at [199, 329] on p "This policy meets the demands and needs of contractors and private individuals …" at bounding box center [473, 335] width 559 height 33
click at [237, 327] on p "This policy meets the demands and needs of contractors and private individuals …" at bounding box center [473, 335] width 559 height 33
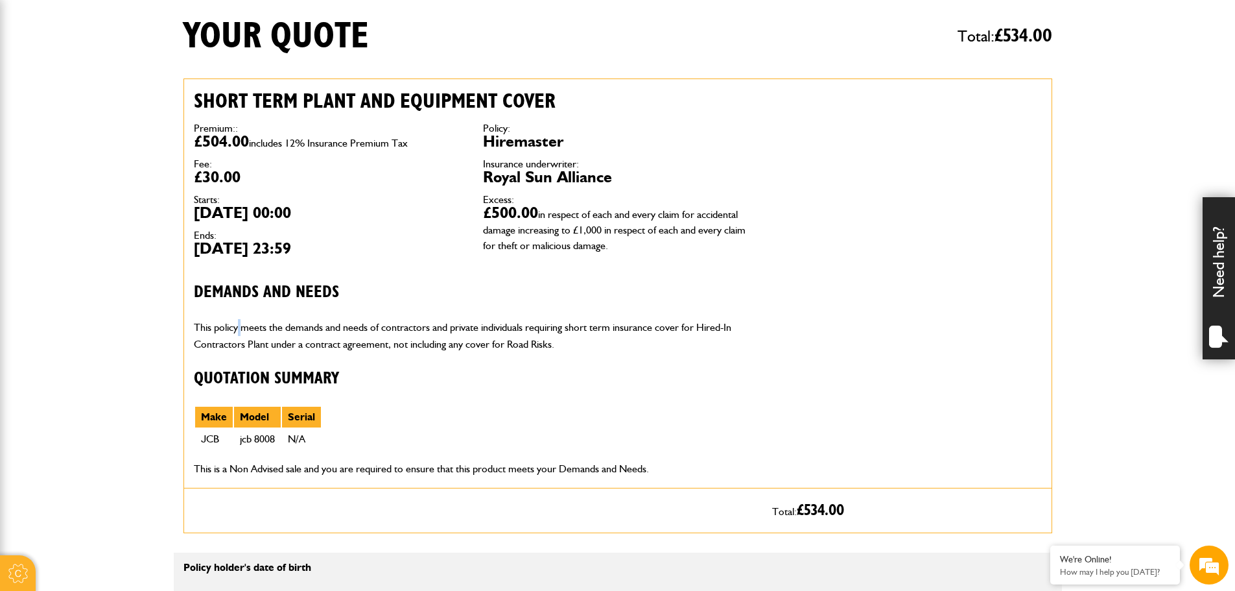
click at [237, 327] on p "This policy meets the demands and needs of contractors and private individuals …" at bounding box center [473, 335] width 559 height 33
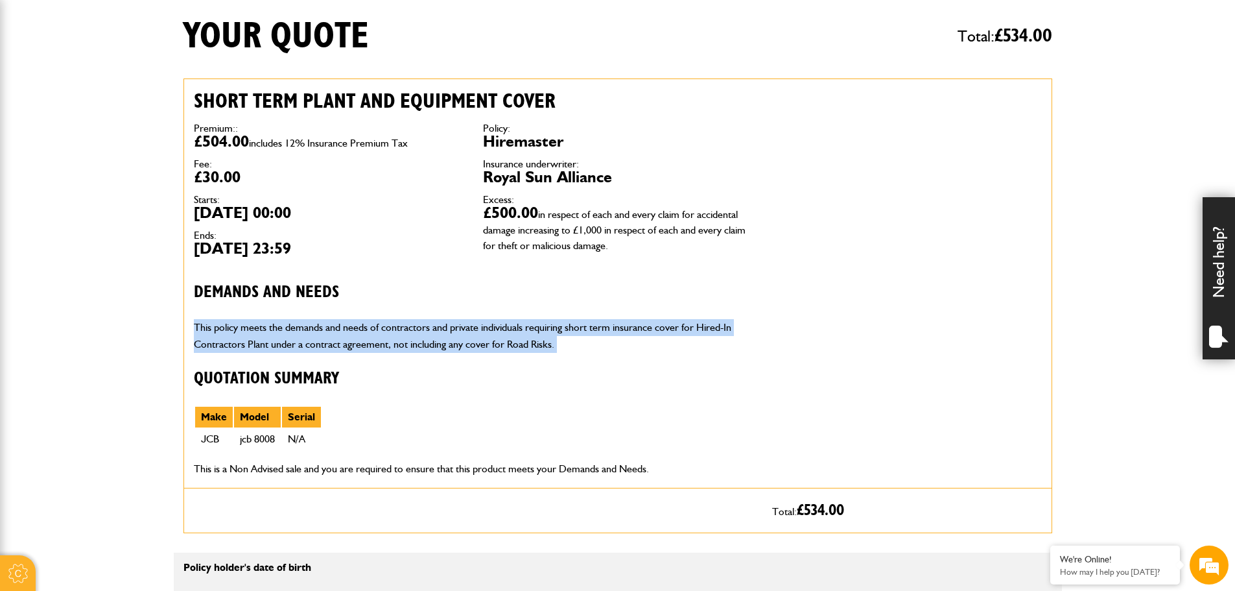
click at [237, 327] on p "This policy meets the demands and needs of contractors and private individuals …" at bounding box center [473, 335] width 559 height 33
click at [327, 333] on p "This policy meets the demands and needs of contractors and private individuals …" at bounding box center [473, 335] width 559 height 33
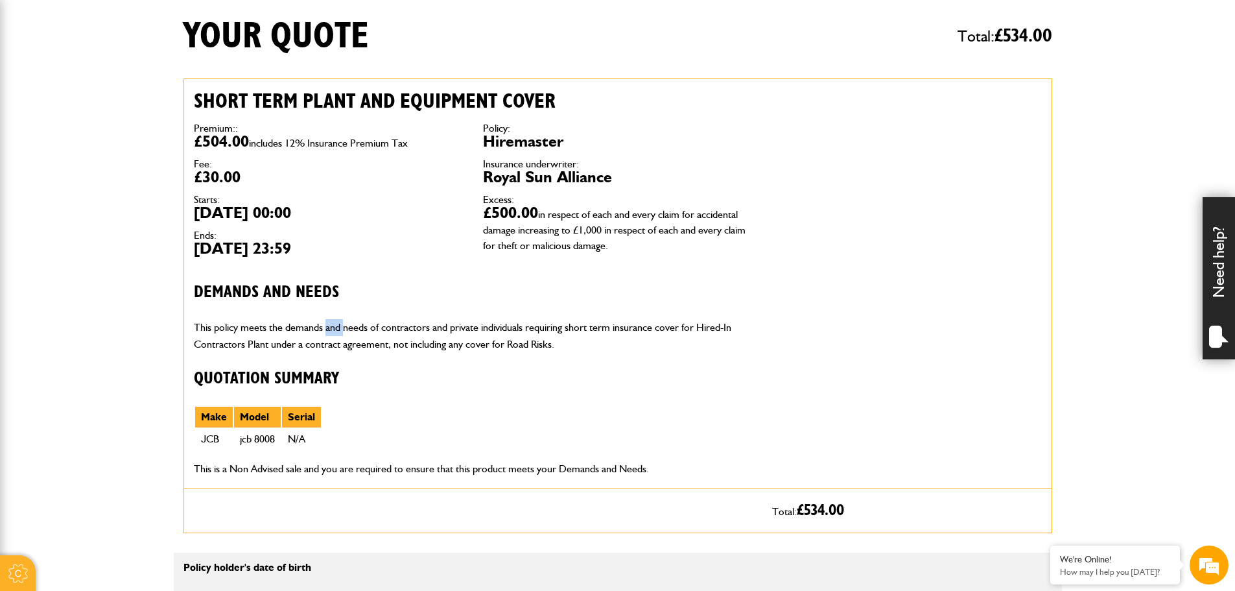
click at [327, 333] on p "This policy meets the demands and needs of contractors and private individuals …" at bounding box center [473, 335] width 559 height 33
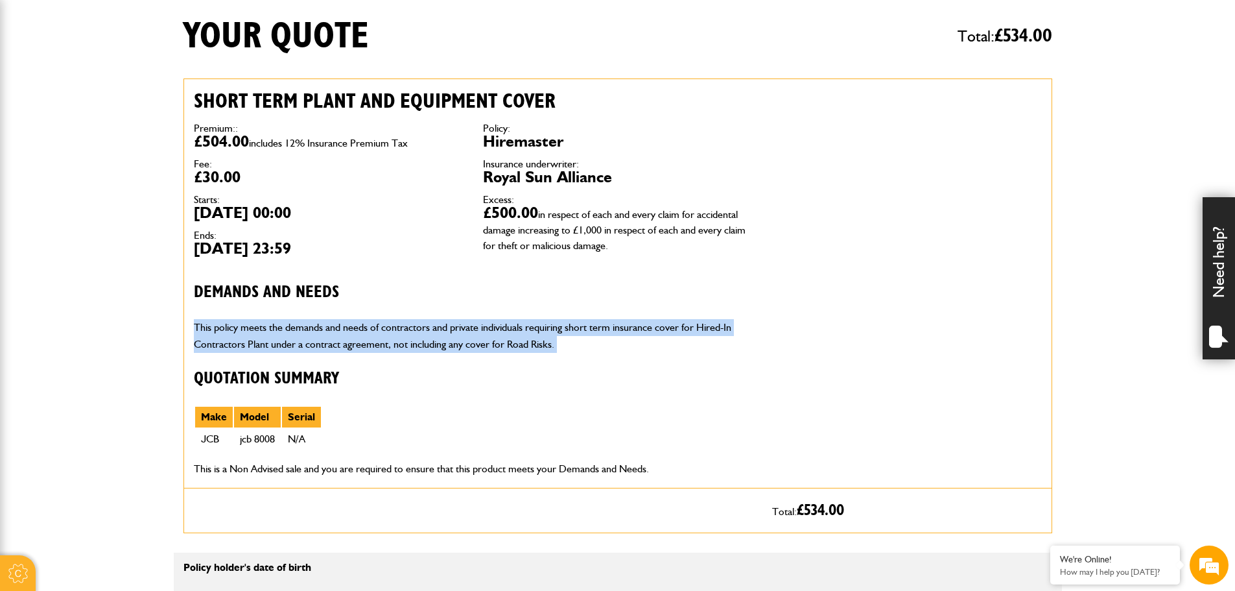
click at [327, 333] on p "This policy meets the demands and needs of contractors and private individuals …" at bounding box center [473, 335] width 559 height 33
click at [448, 338] on p "This policy meets the demands and needs of contractors and private individuals …" at bounding box center [473, 335] width 559 height 33
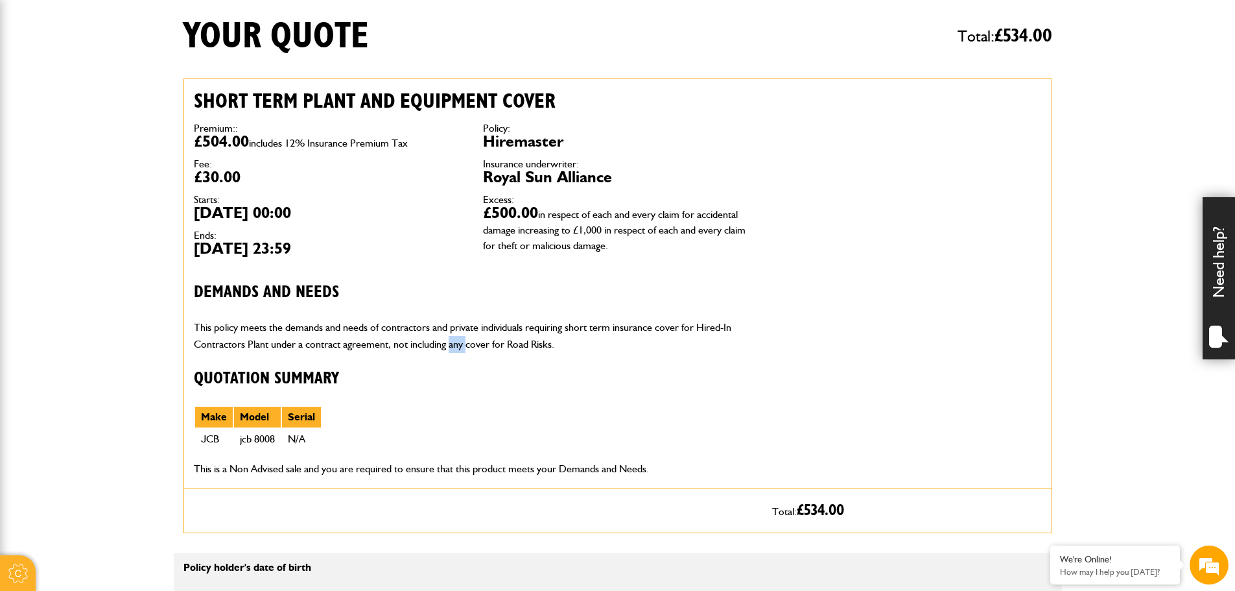
click at [448, 338] on p "This policy meets the demands and needs of contractors and private individuals …" at bounding box center [473, 335] width 559 height 33
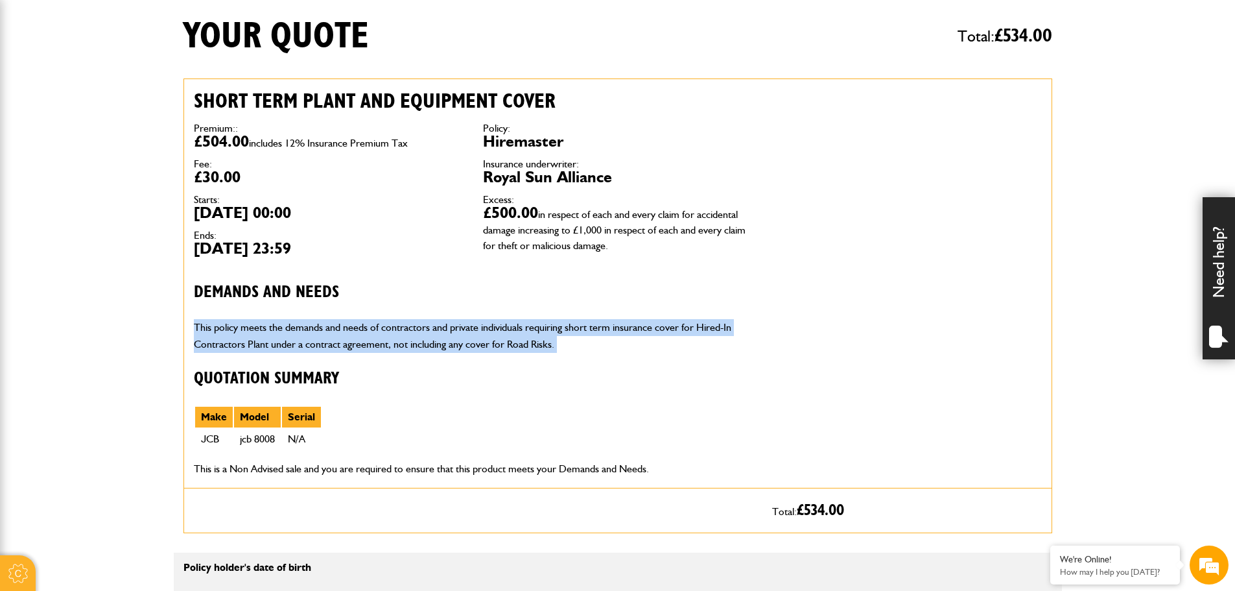
click at [448, 338] on p "This policy meets the demands and needs of contractors and private individuals …" at bounding box center [473, 335] width 559 height 33
click at [541, 340] on p "This policy meets the demands and needs of contractors and private individuals …" at bounding box center [473, 335] width 559 height 33
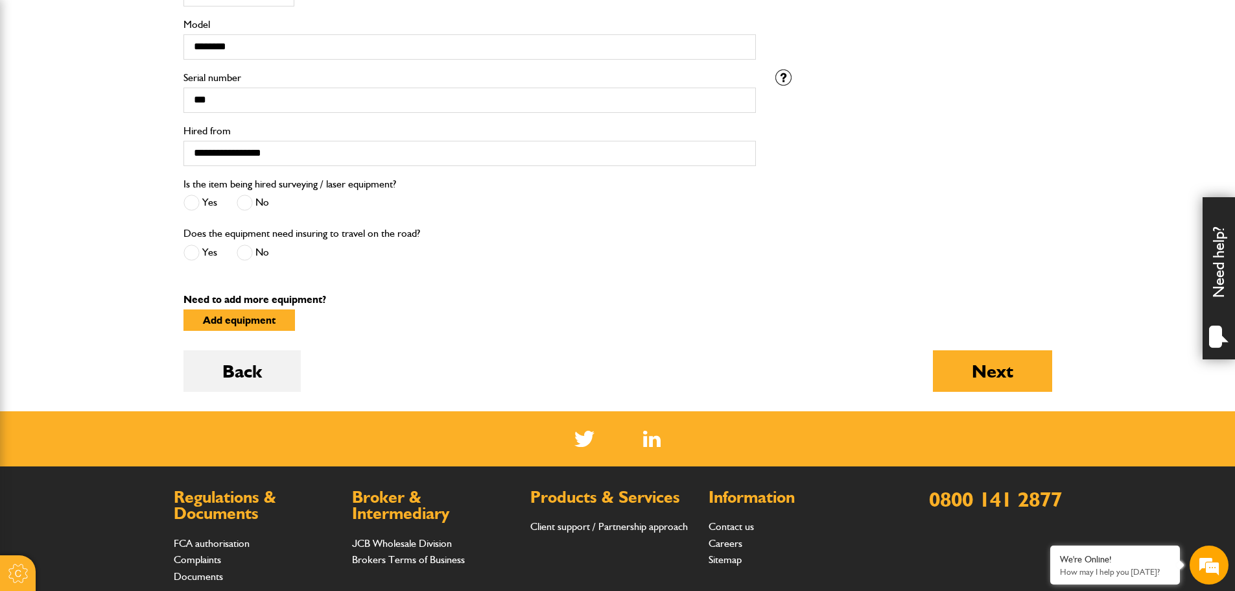
scroll to position [389, 0]
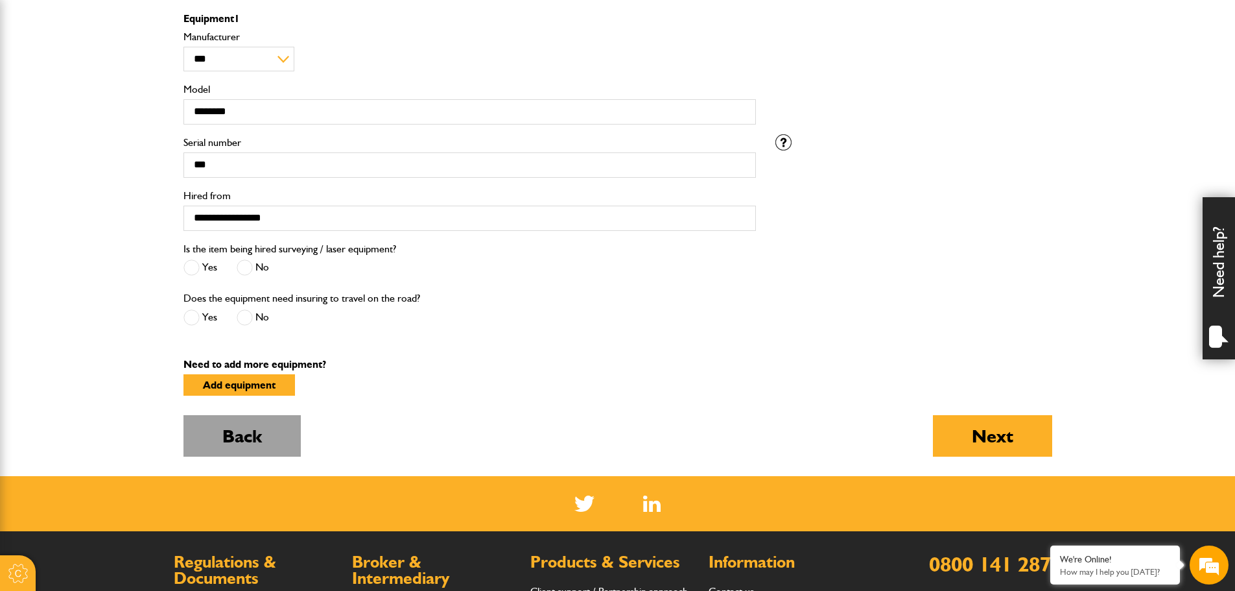
click at [218, 431] on button "Back" at bounding box center [241, 435] width 117 height 41
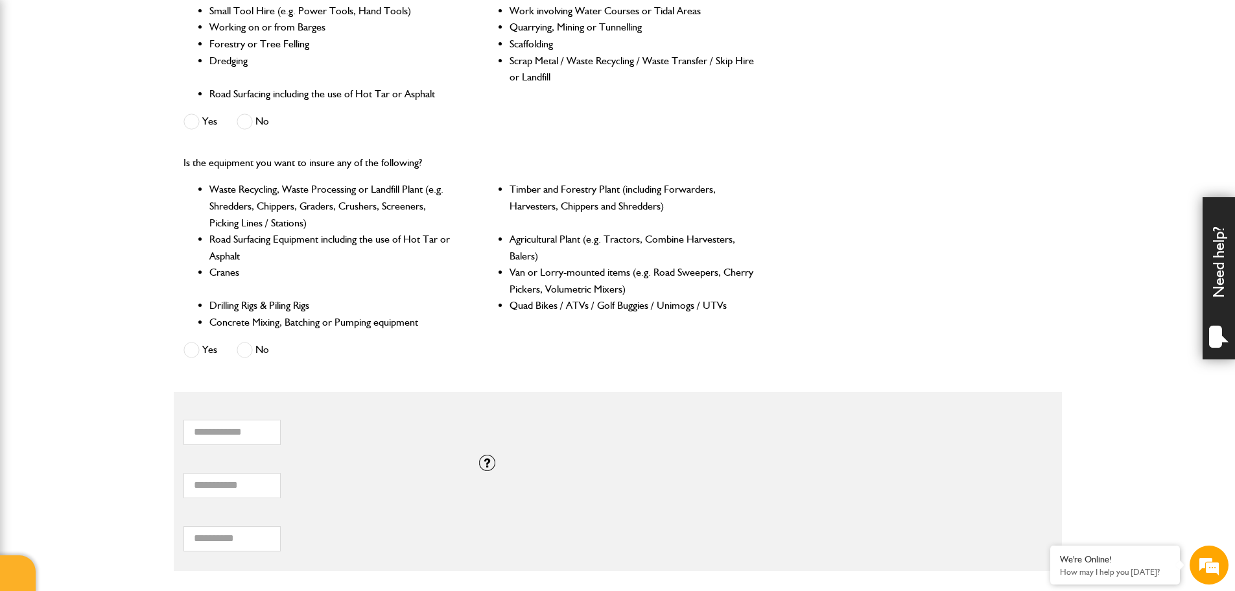
scroll to position [584, 0]
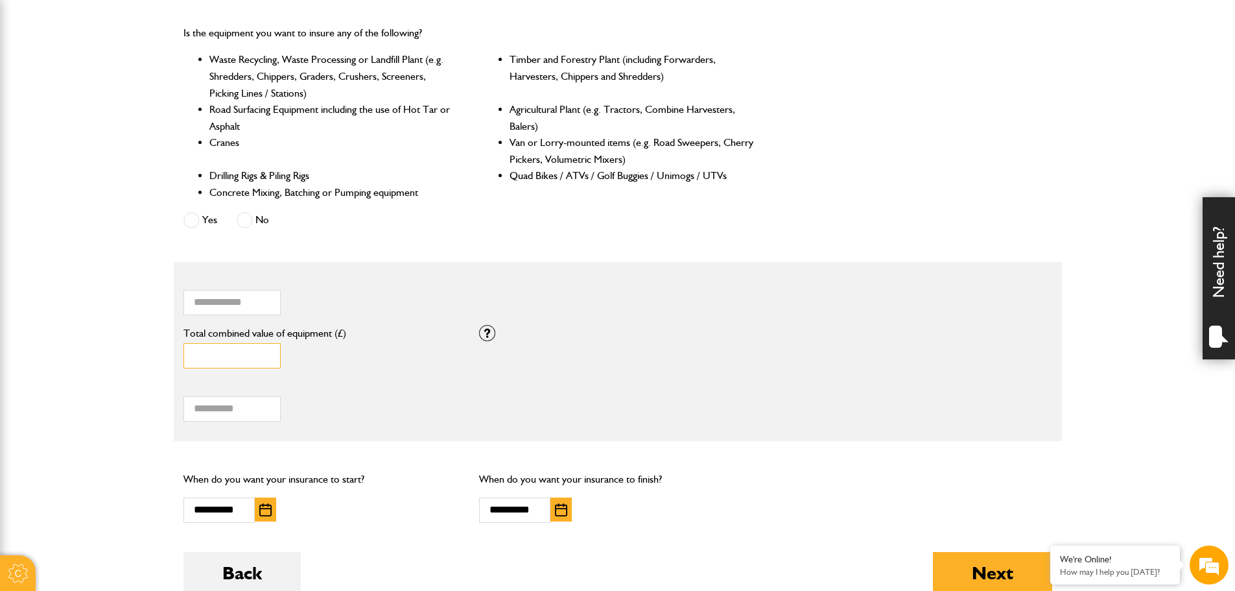
drag, startPoint x: 254, startPoint y: 359, endPoint x: 132, endPoint y: 351, distance: 122.2
click at [132, 351] on body "Cookie Options You can control which cookies we use with the form below. Please…" at bounding box center [617, 198] width 1235 height 1565
type input "*****"
drag, startPoint x: 233, startPoint y: 407, endPoint x: 170, endPoint y: 409, distance: 62.9
click at [170, 409] on body "Cookie Options You can control which cookies we use with the form below. Please…" at bounding box center [617, 198] width 1235 height 1565
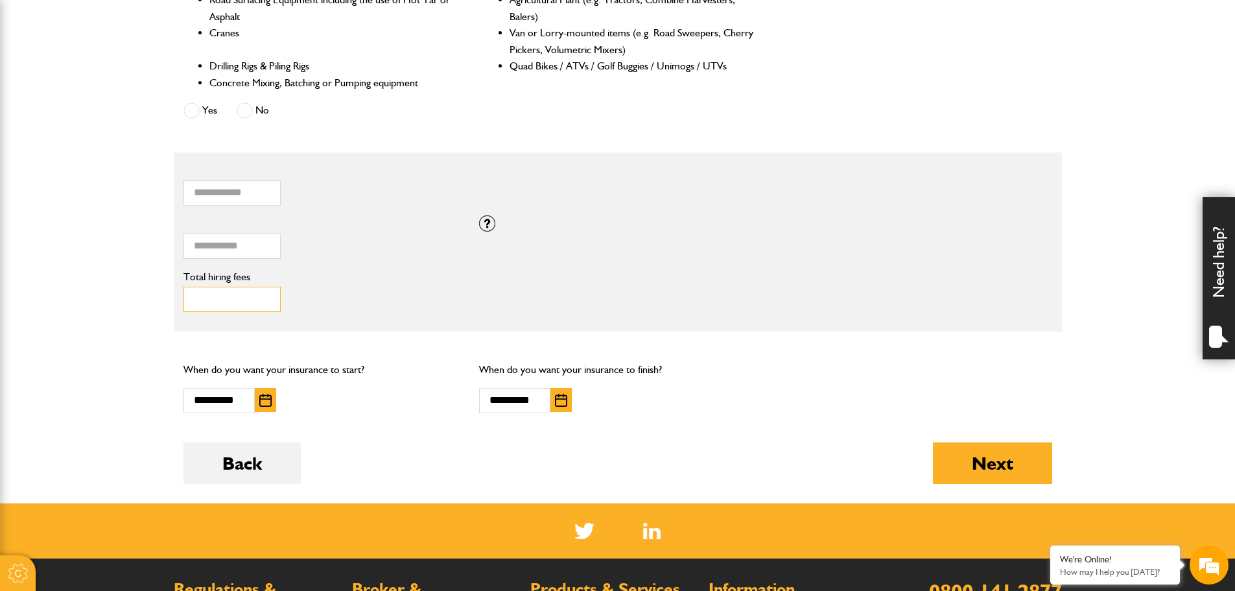
scroll to position [713, 0]
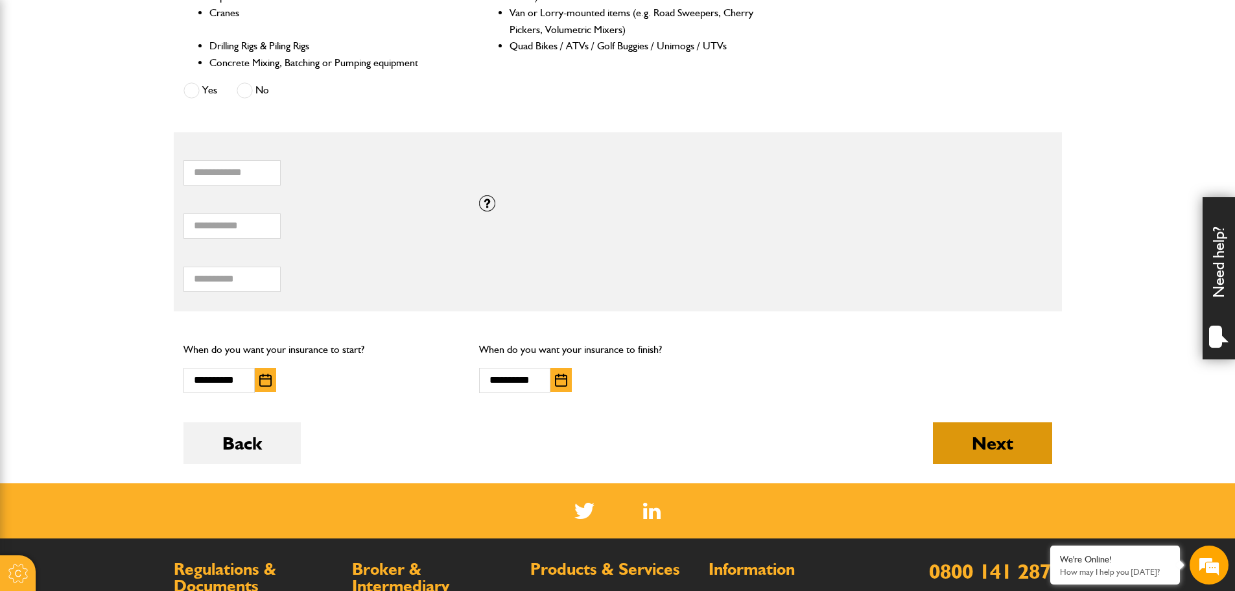
click at [993, 438] on button "Next" at bounding box center [992, 442] width 119 height 41
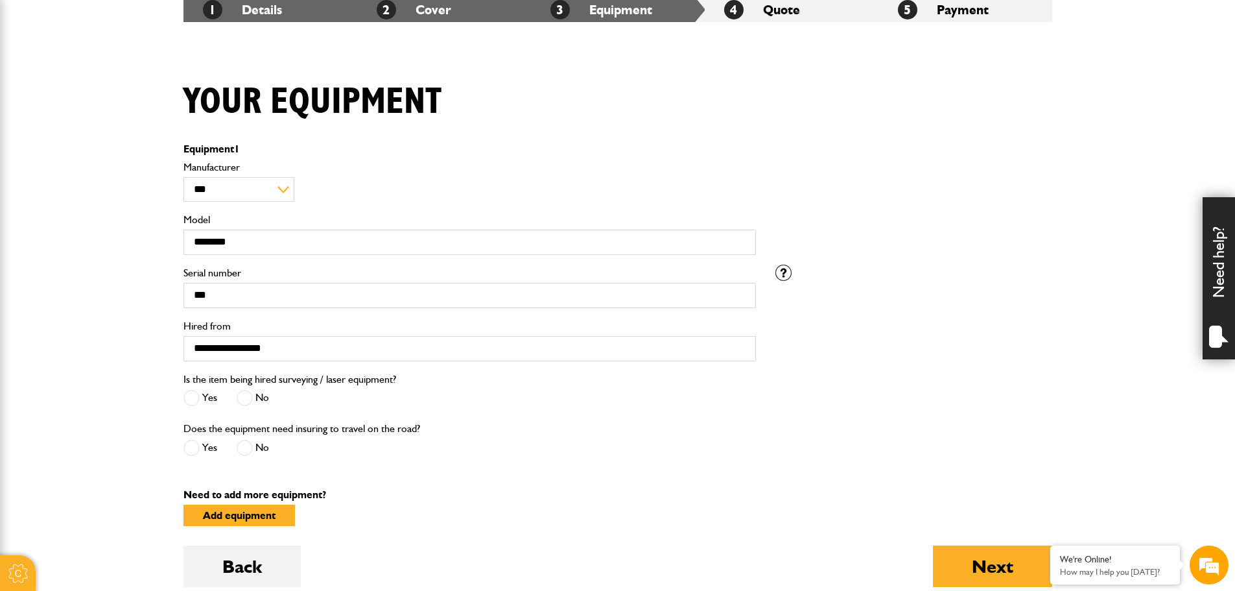
scroll to position [389, 0]
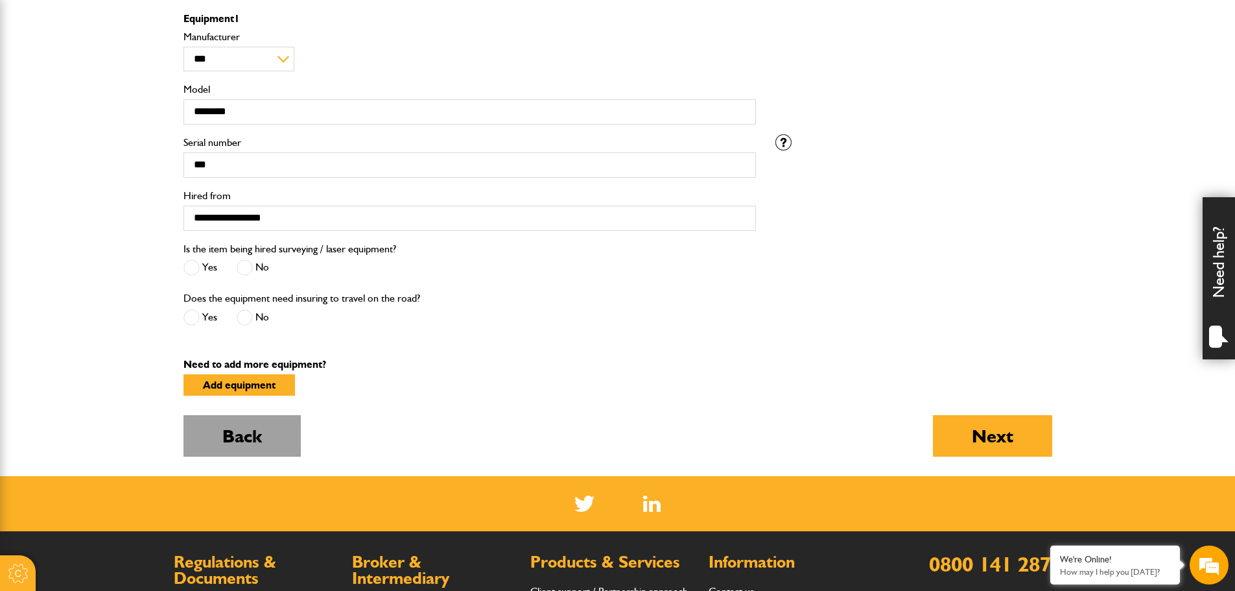
click at [230, 436] on button "Back" at bounding box center [241, 435] width 117 height 41
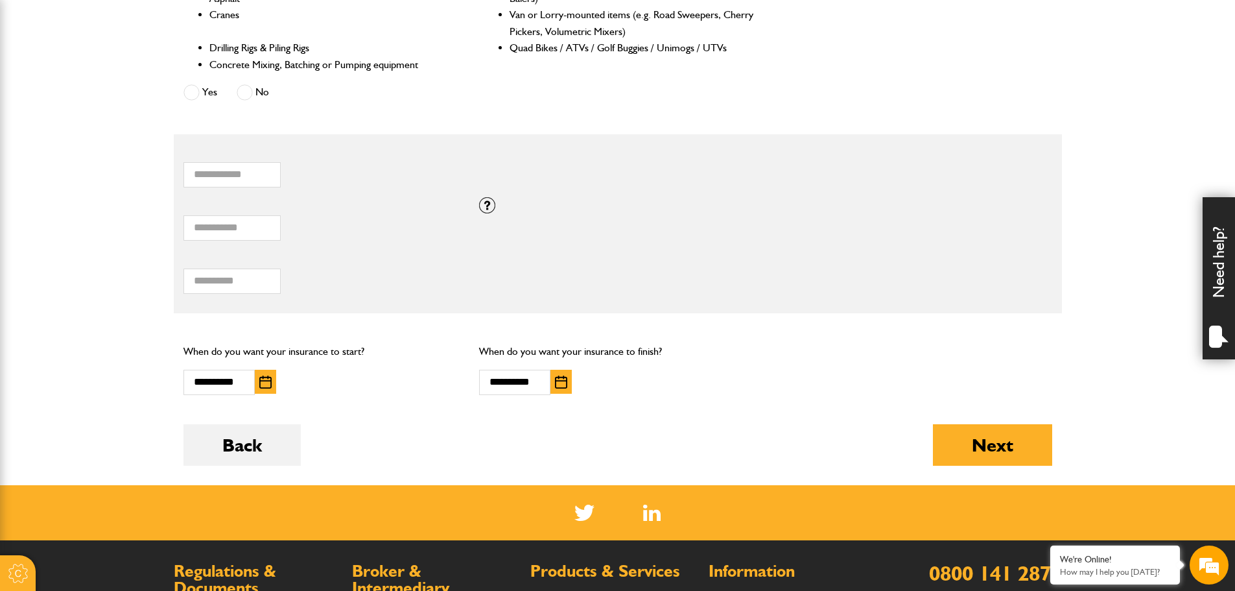
scroll to position [713, 0]
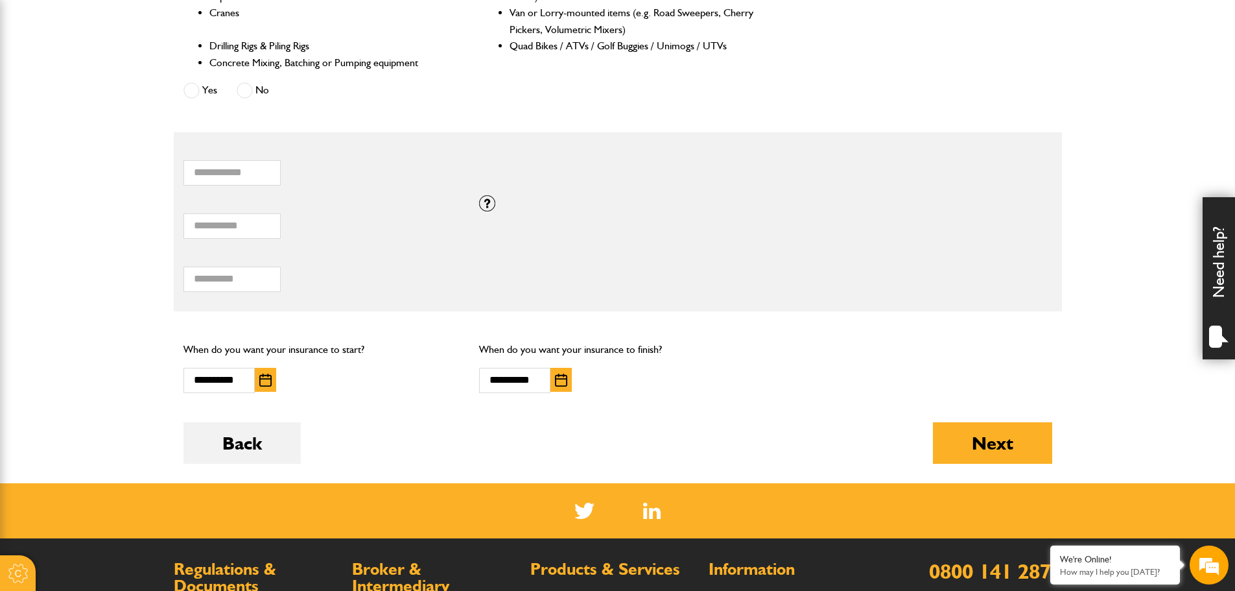
click at [563, 381] on img "button" at bounding box center [561, 379] width 12 height 13
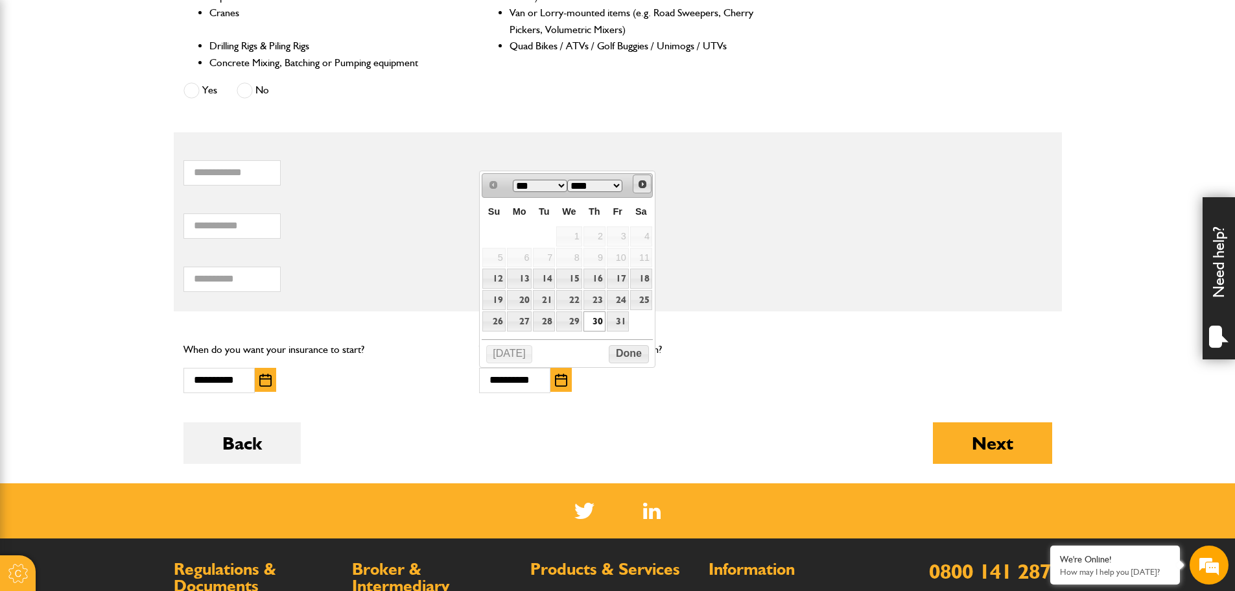
click at [639, 186] on span "Next" at bounding box center [642, 184] width 10 height 10
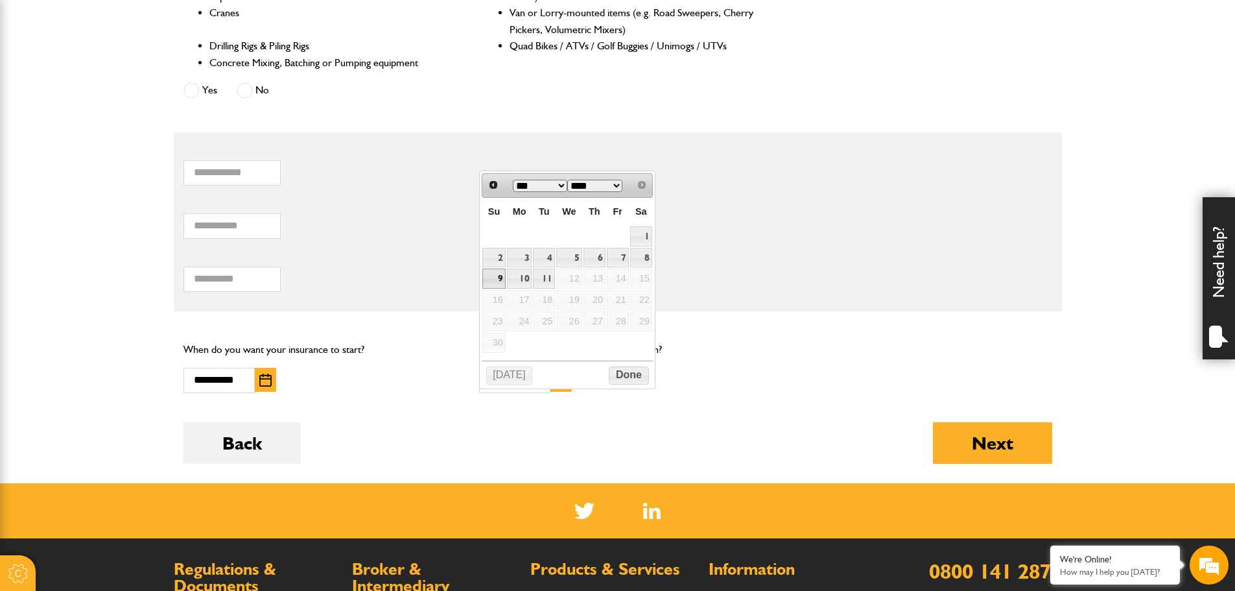
click at [486, 283] on link "9" at bounding box center [493, 278] width 23 height 20
type input "**********"
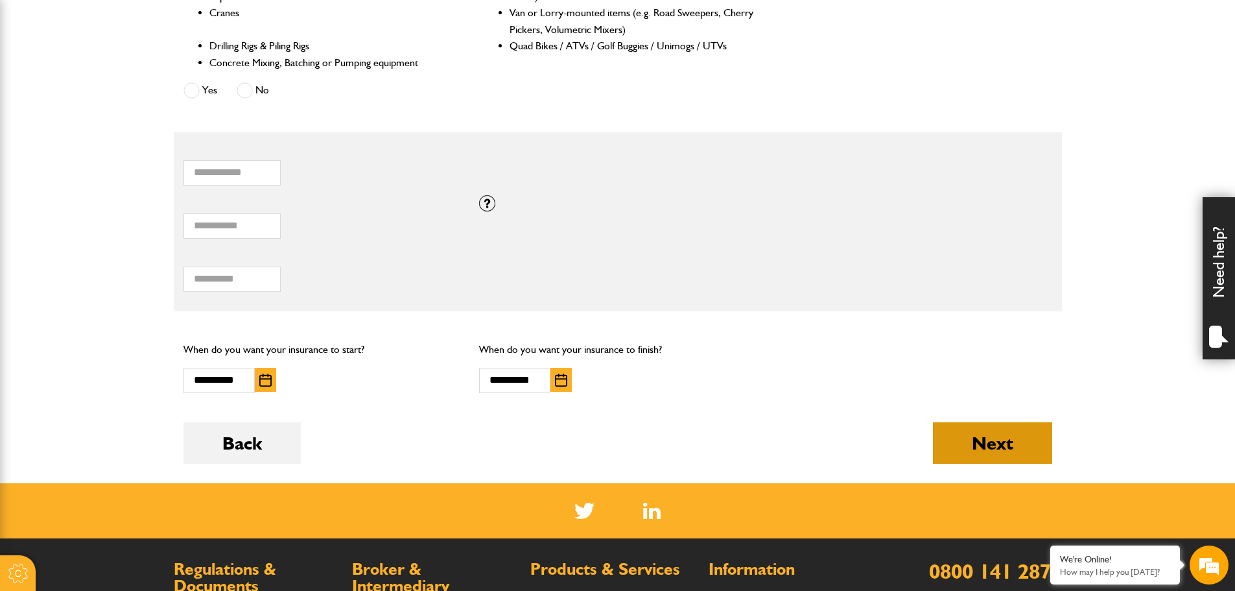
click at [967, 435] on button "Next" at bounding box center [992, 442] width 119 height 41
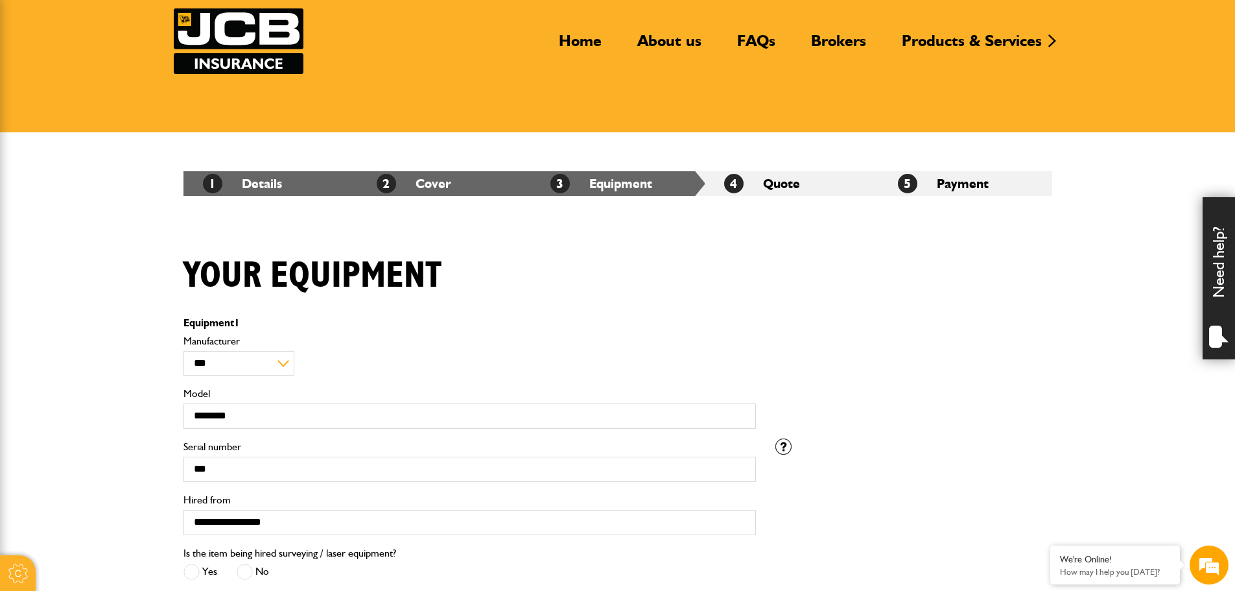
scroll to position [389, 0]
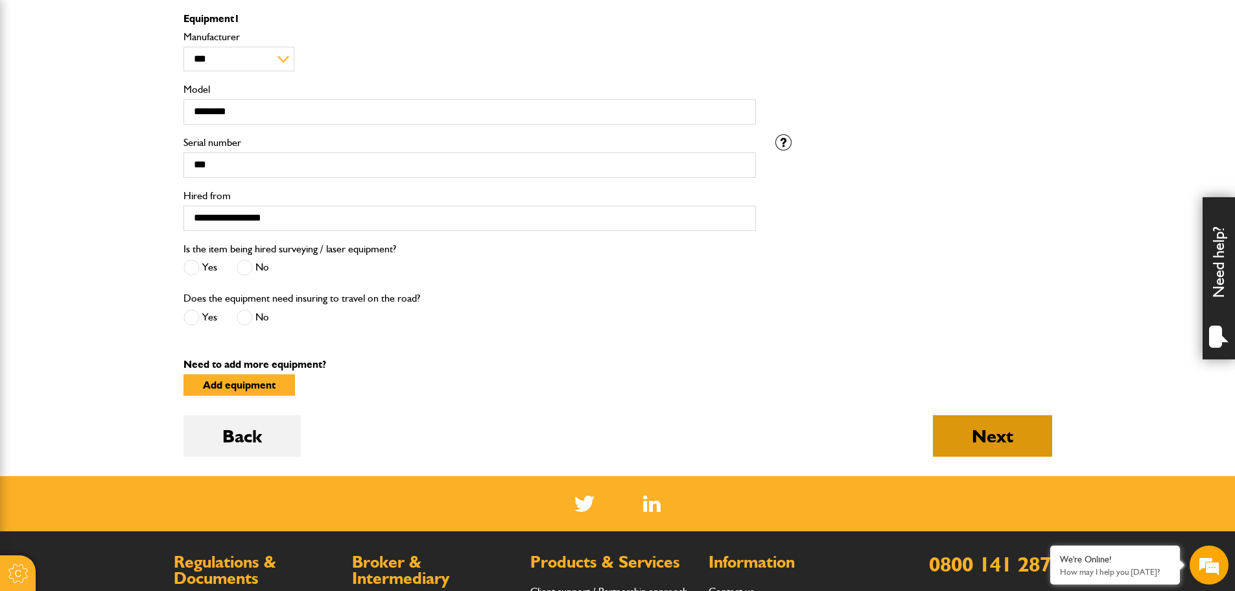
click at [1025, 433] on button "Next" at bounding box center [992, 435] width 119 height 41
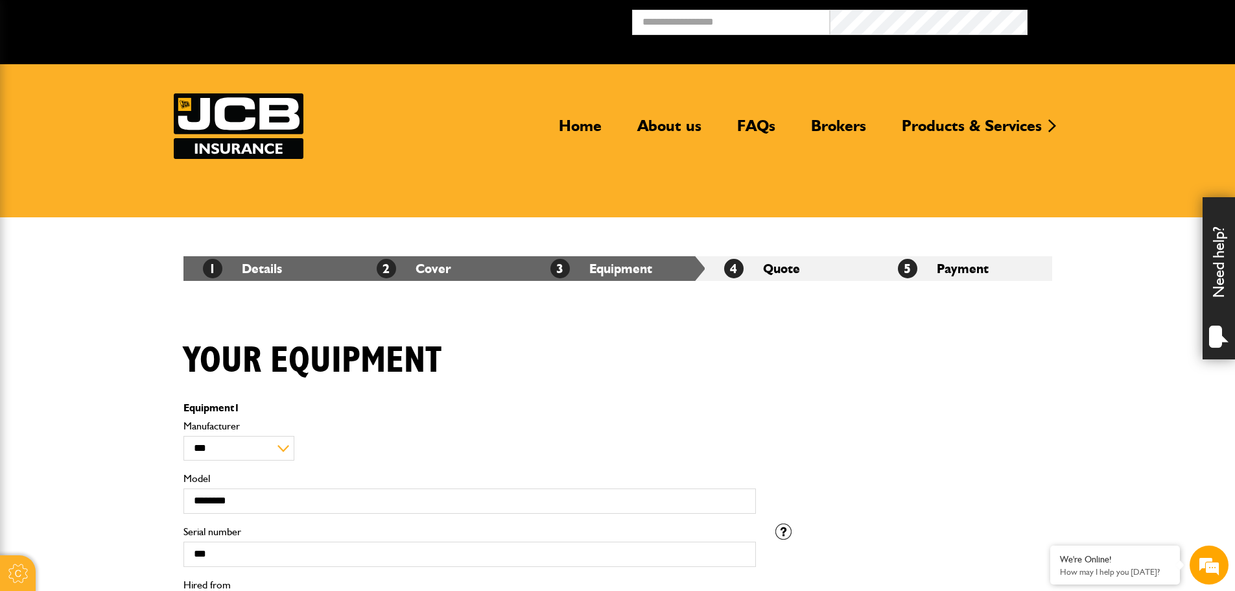
scroll to position [389, 0]
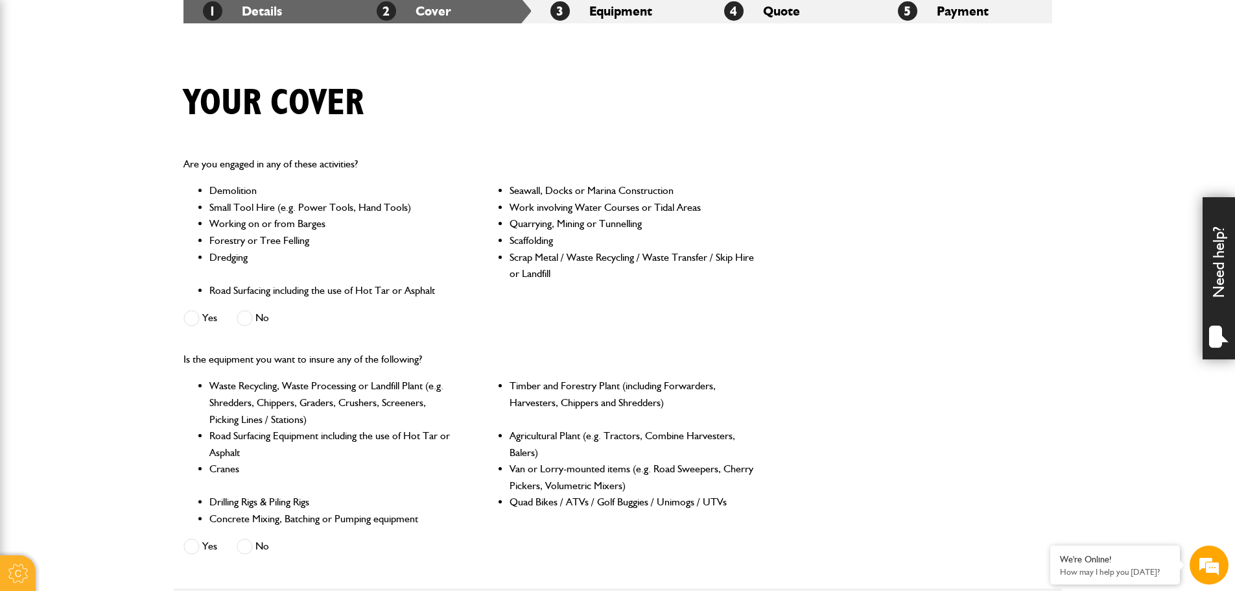
scroll to position [128, 0]
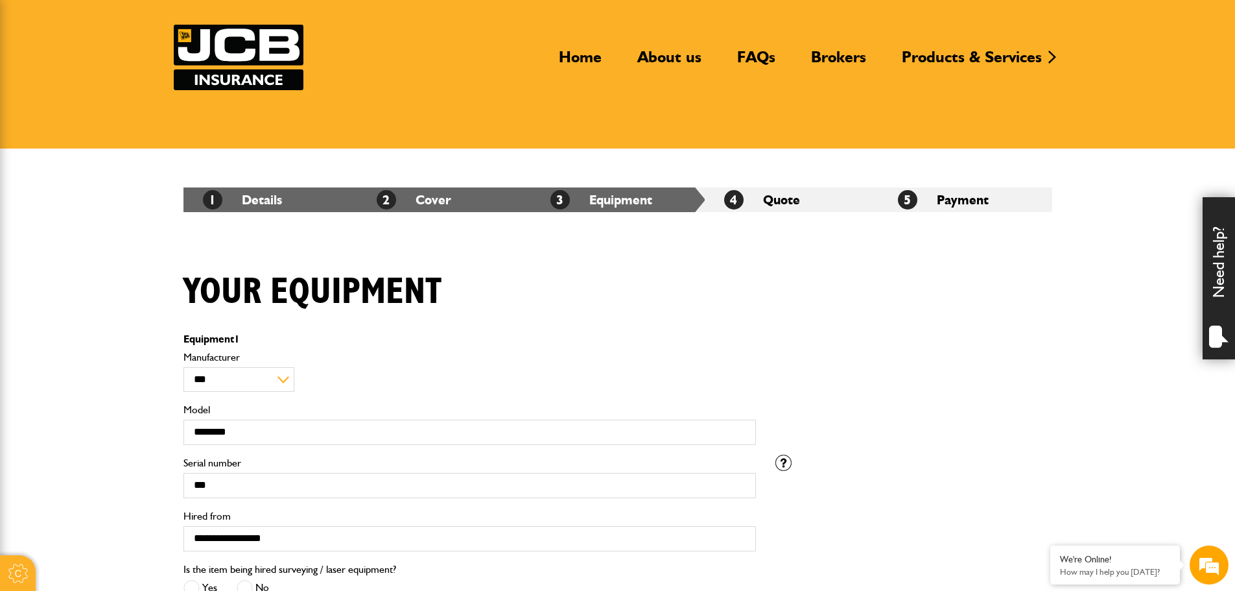
scroll to position [324, 0]
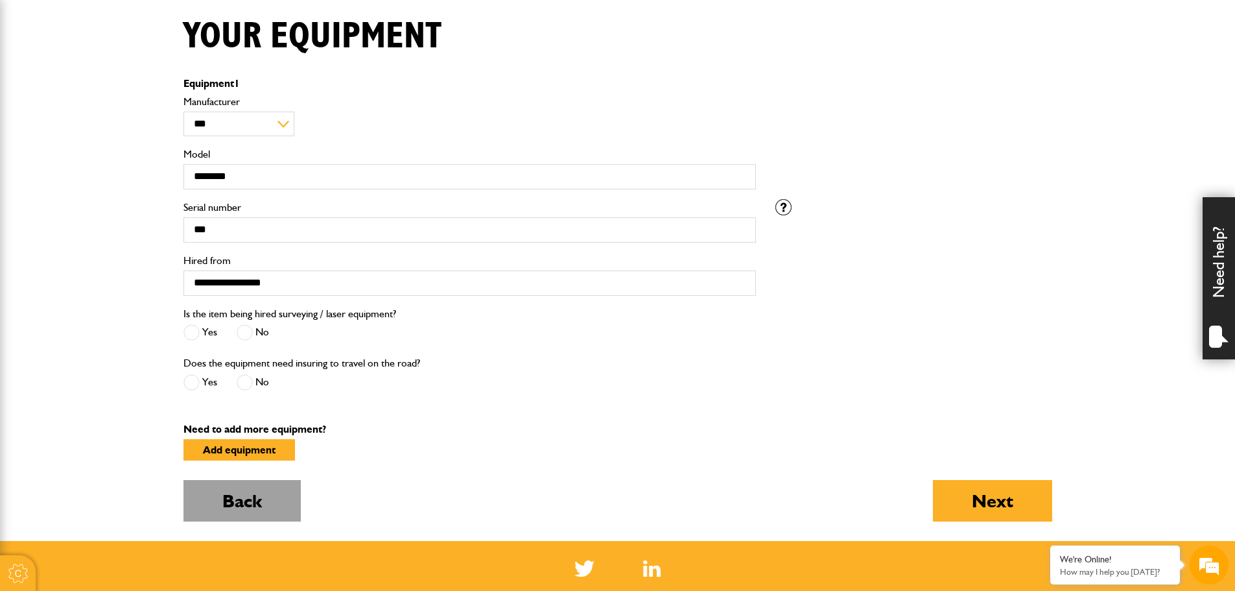
click at [219, 496] on button "Back" at bounding box center [241, 500] width 117 height 41
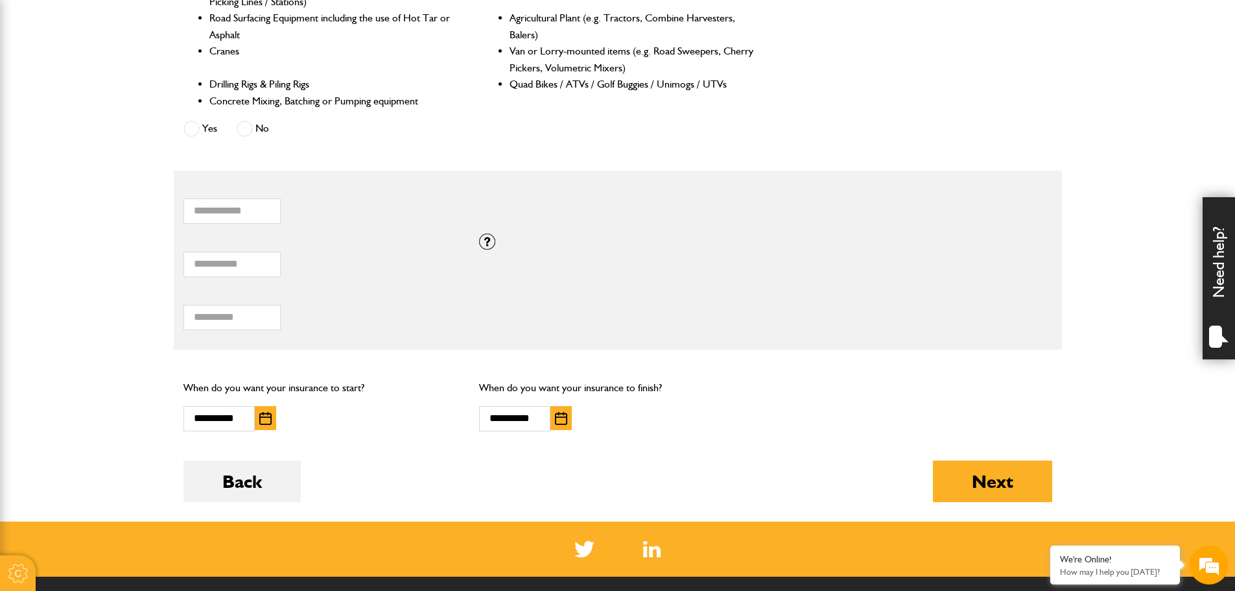
scroll to position [713, 0]
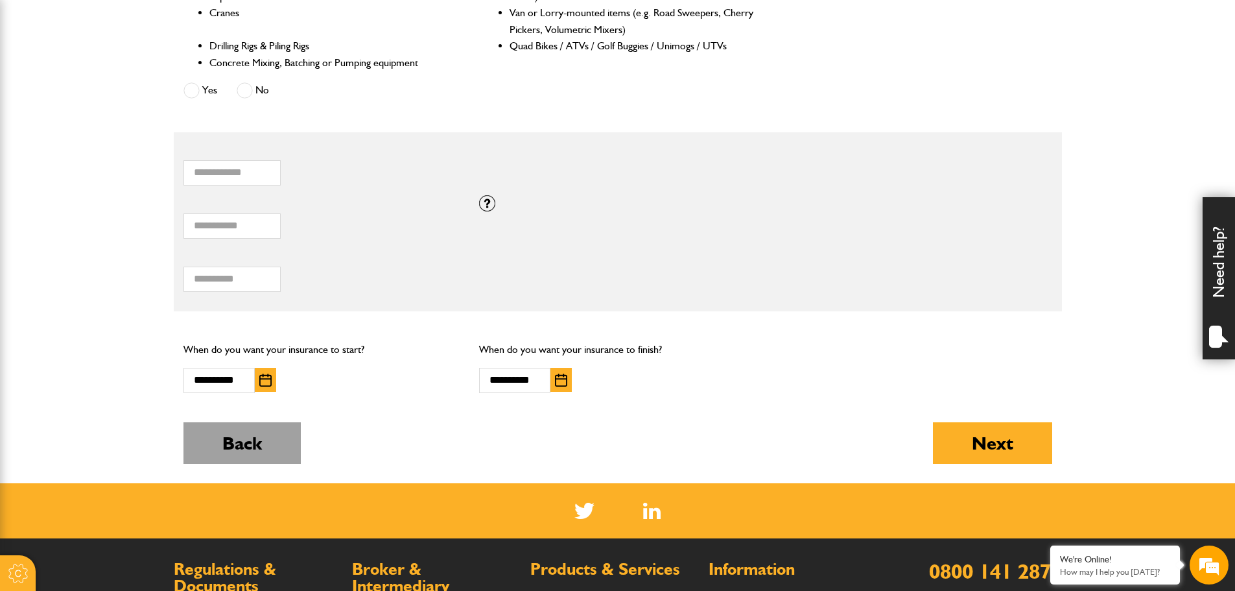
click at [239, 441] on button "Back" at bounding box center [241, 442] width 117 height 41
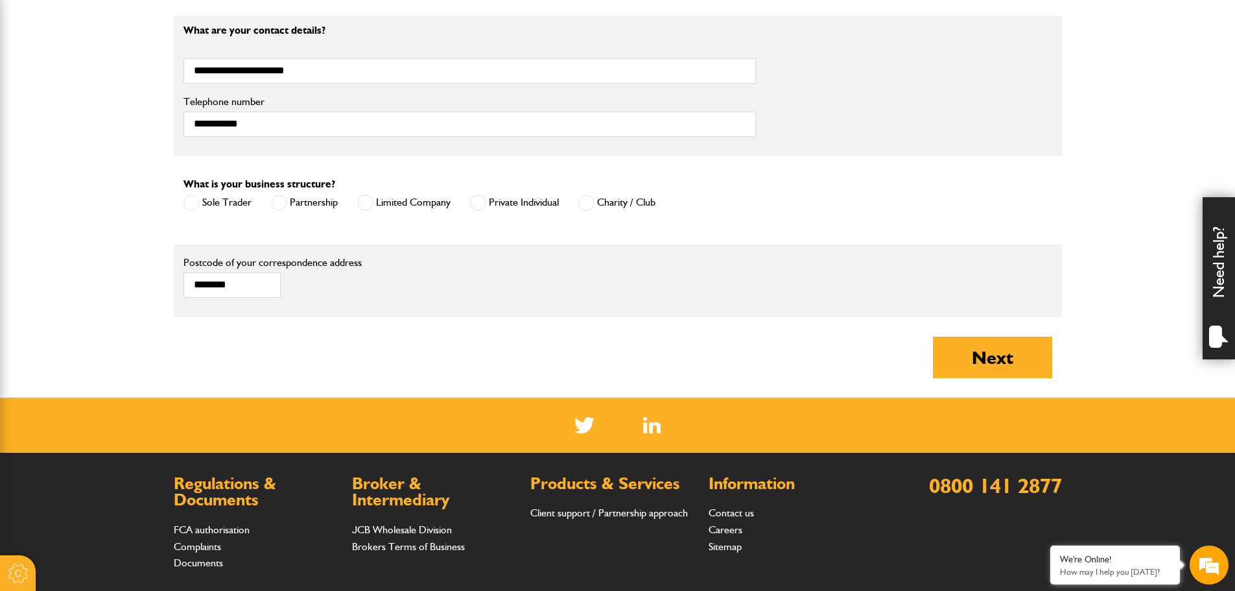
scroll to position [778, 0]
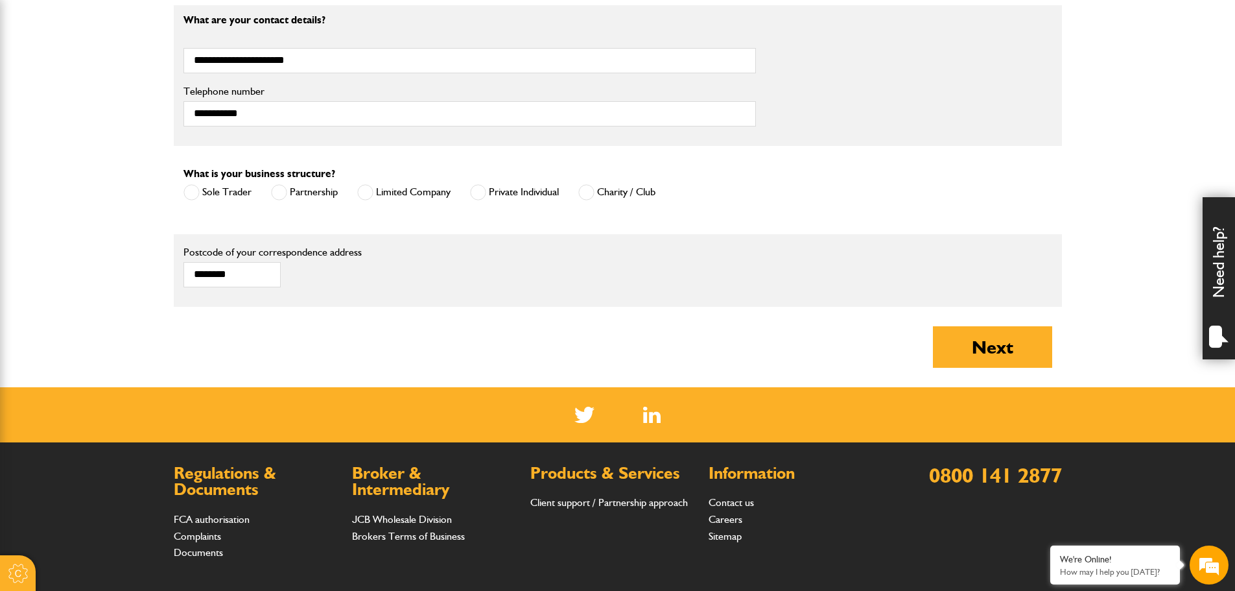
click at [191, 193] on span at bounding box center [191, 192] width 16 height 16
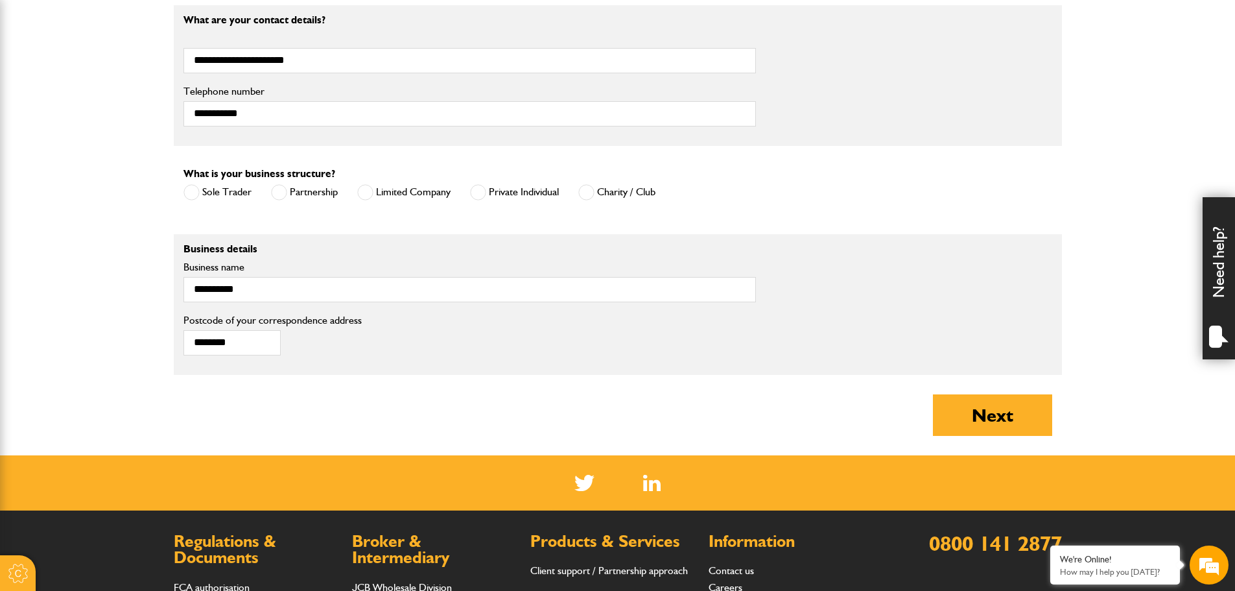
scroll to position [0, 0]
click at [475, 200] on span at bounding box center [478, 192] width 16 height 16
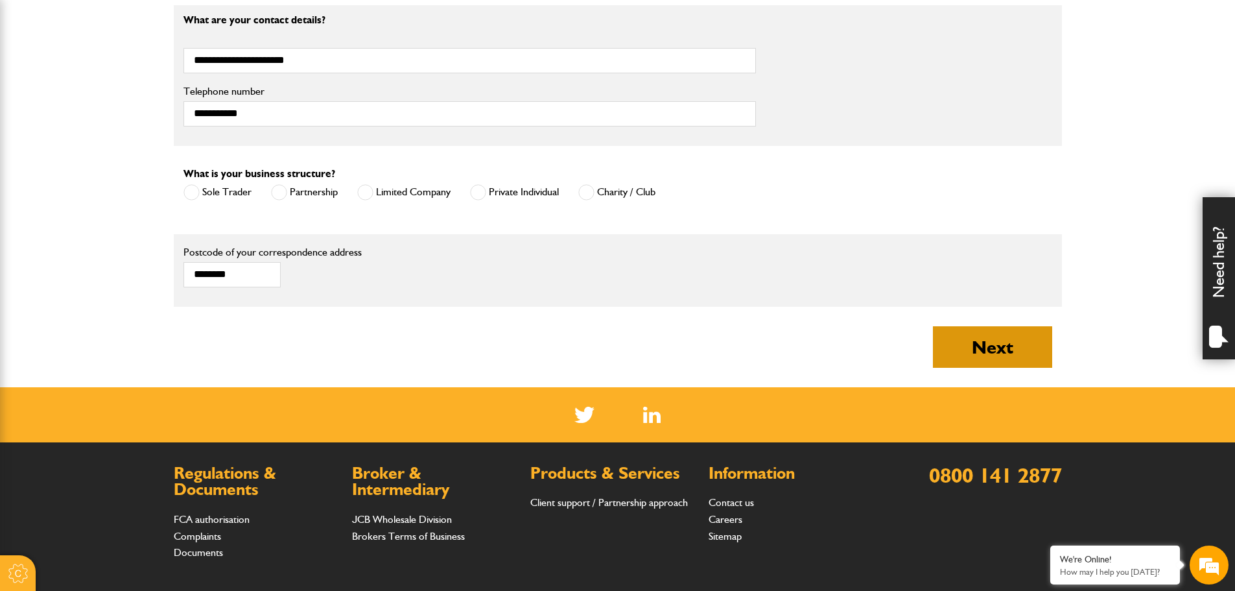
click at [982, 342] on button "Next" at bounding box center [992, 346] width 119 height 41
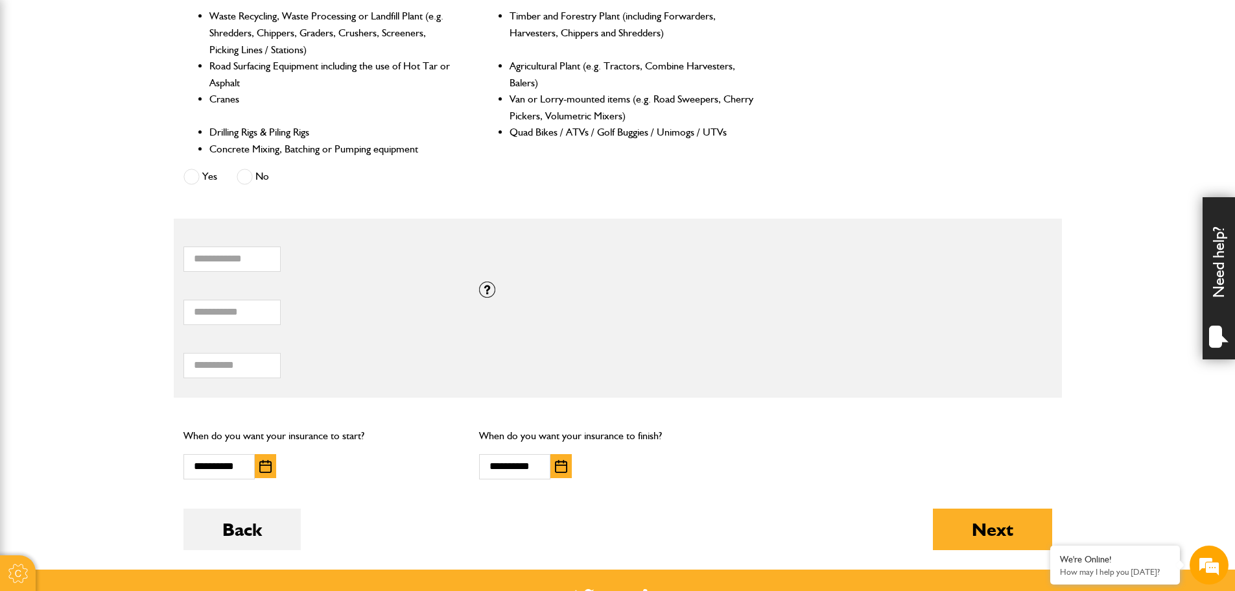
scroll to position [648, 0]
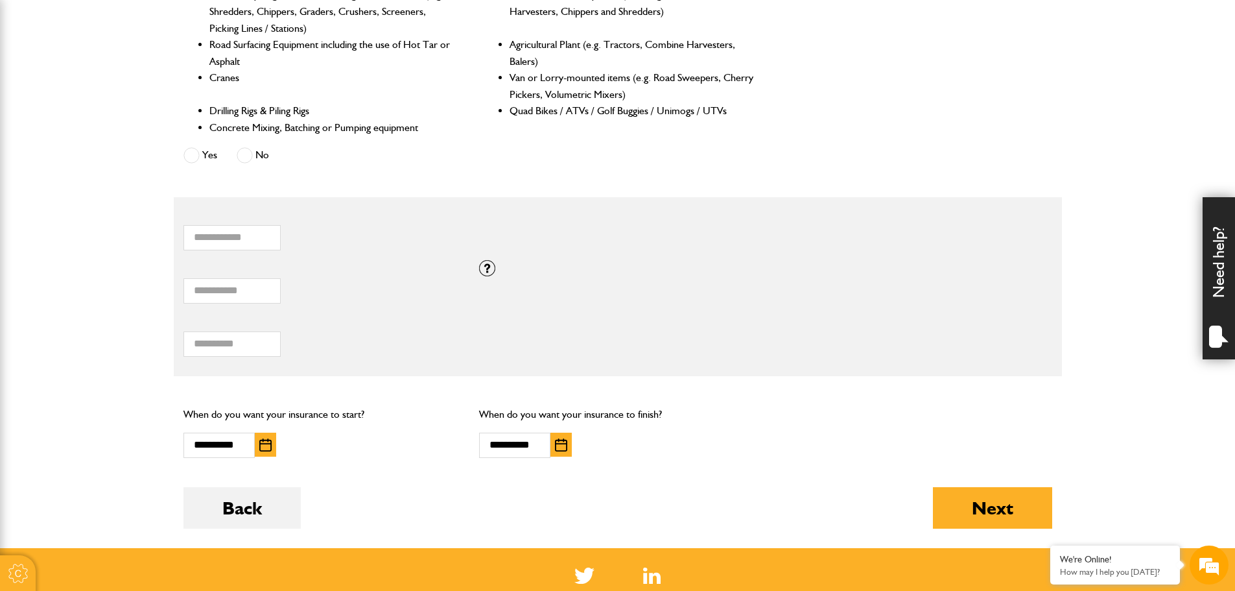
click at [556, 440] on img "button" at bounding box center [561, 444] width 12 height 13
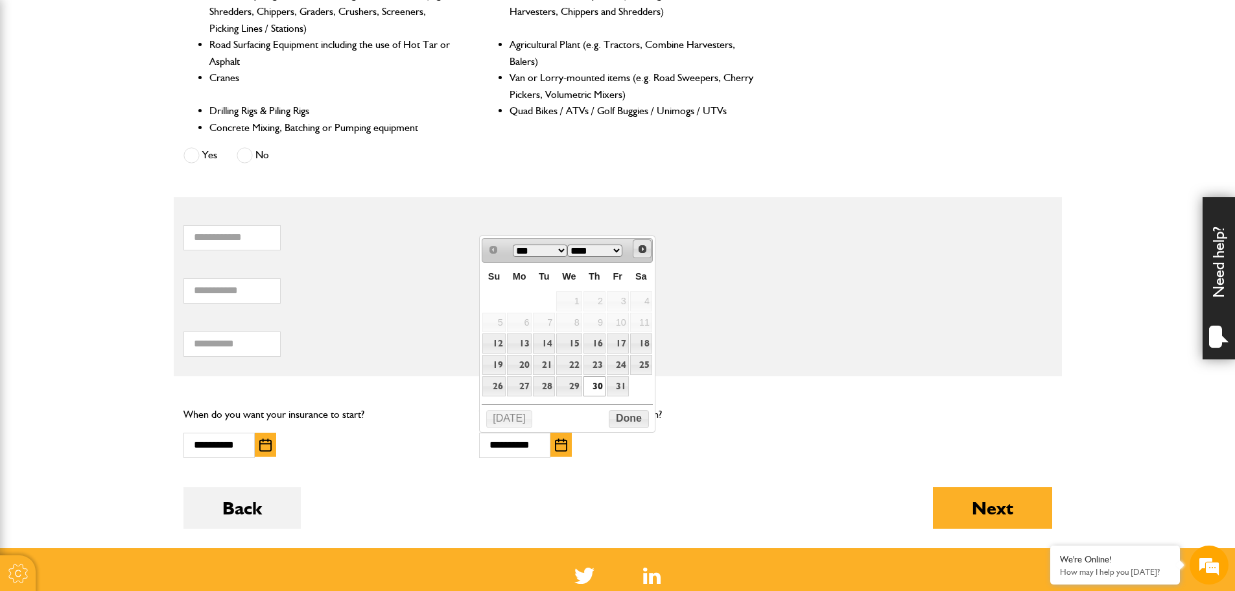
click at [643, 246] on span "Next" at bounding box center [642, 249] width 10 height 10
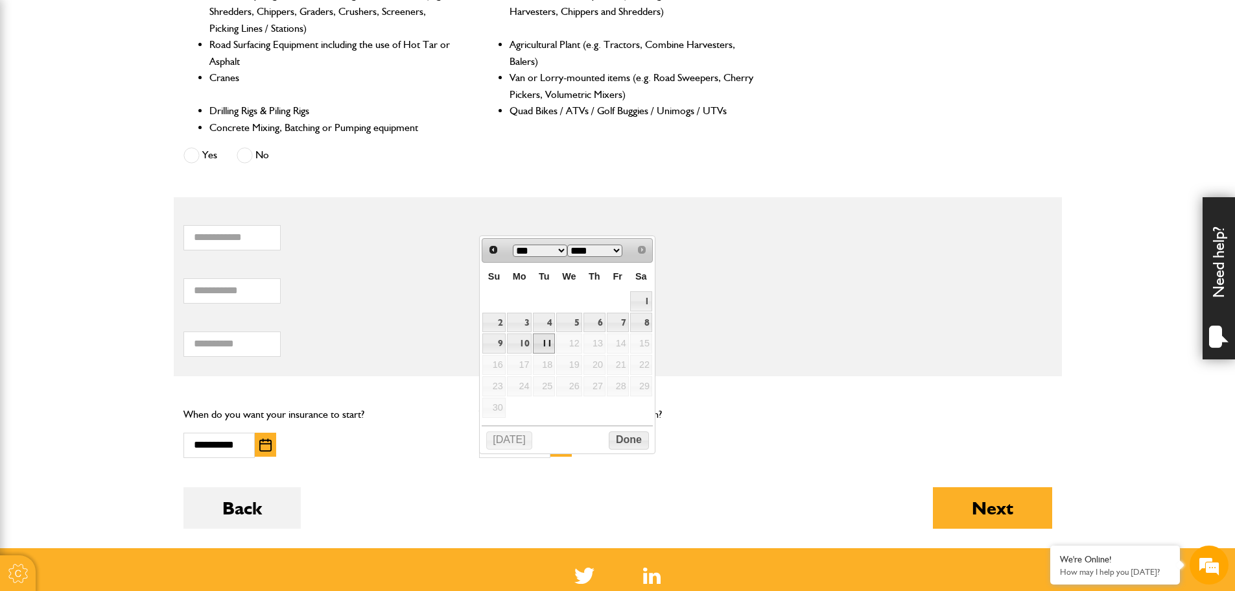
click at [539, 339] on link "11" at bounding box center [544, 343] width 22 height 20
type input "**********"
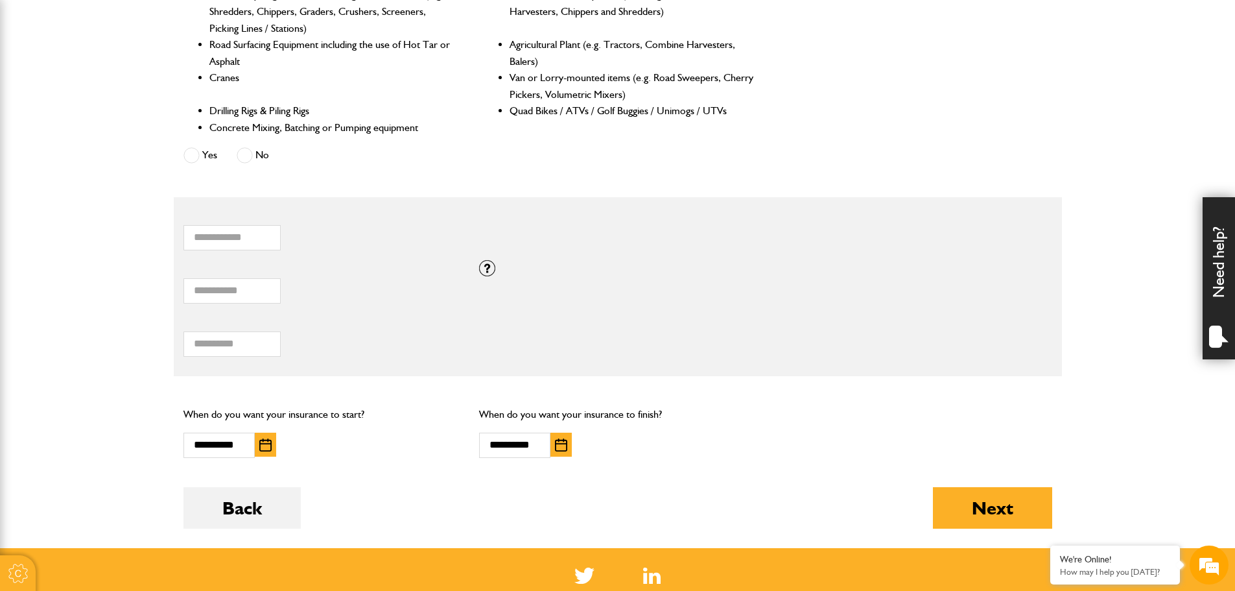
scroll to position [0, 0]
click at [270, 443] on img "button" at bounding box center [265, 444] width 12 height 13
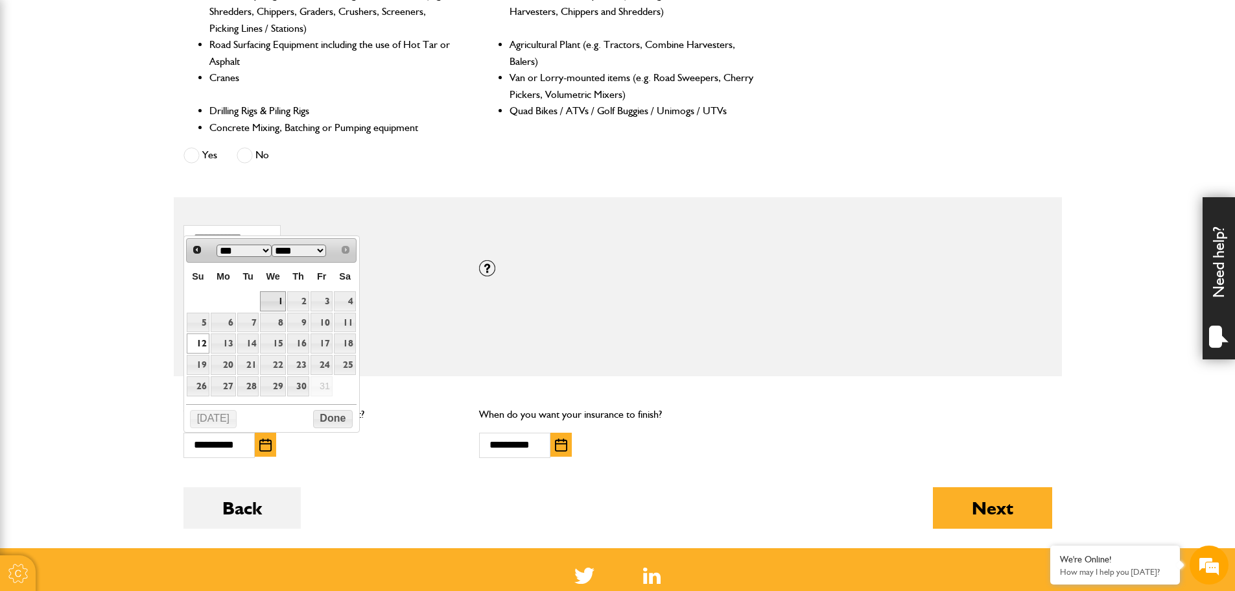
click at [273, 303] on link "1" at bounding box center [272, 301] width 25 height 20
type input "**********"
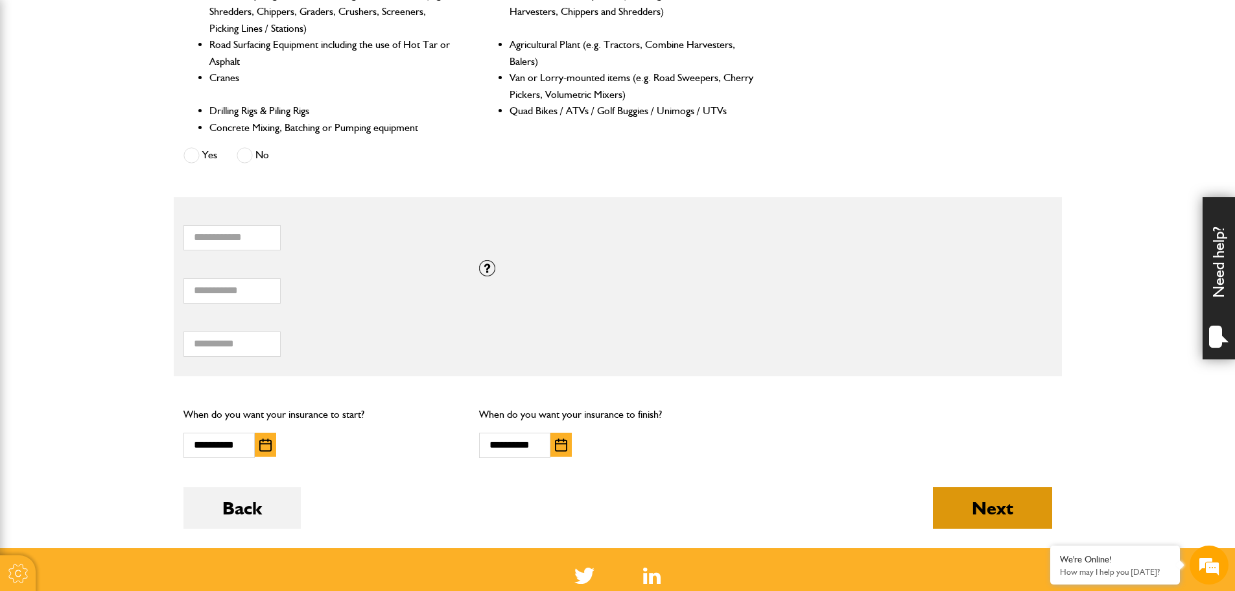
click at [958, 503] on button "Next" at bounding box center [992, 507] width 119 height 41
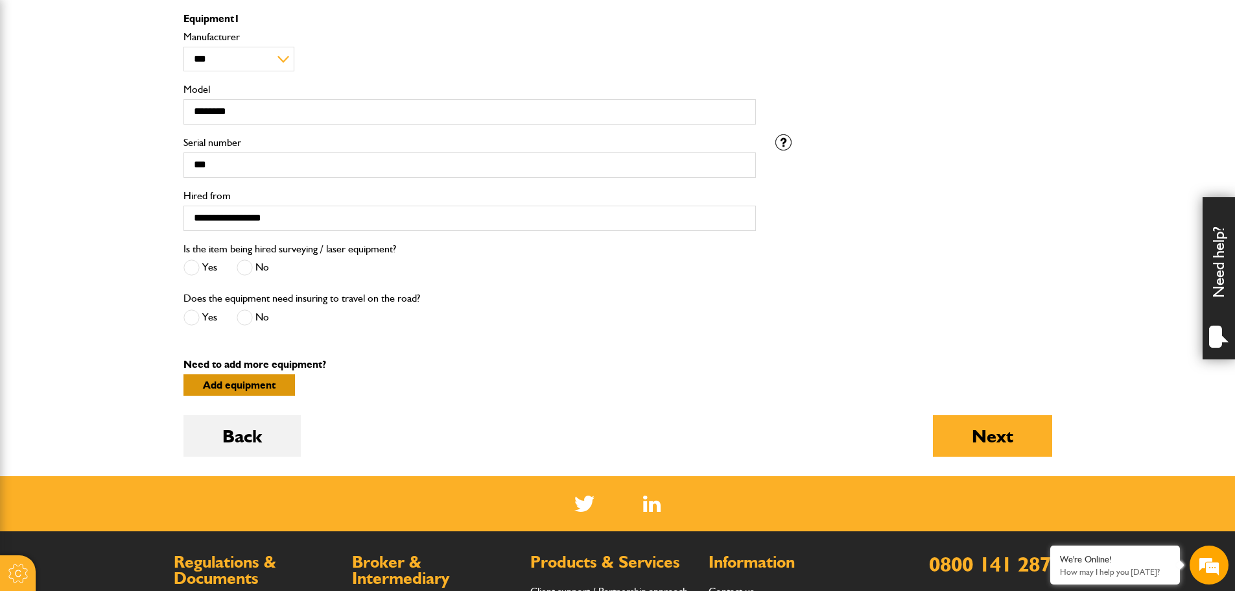
click at [251, 392] on button "Add equipment" at bounding box center [239, 384] width 112 height 21
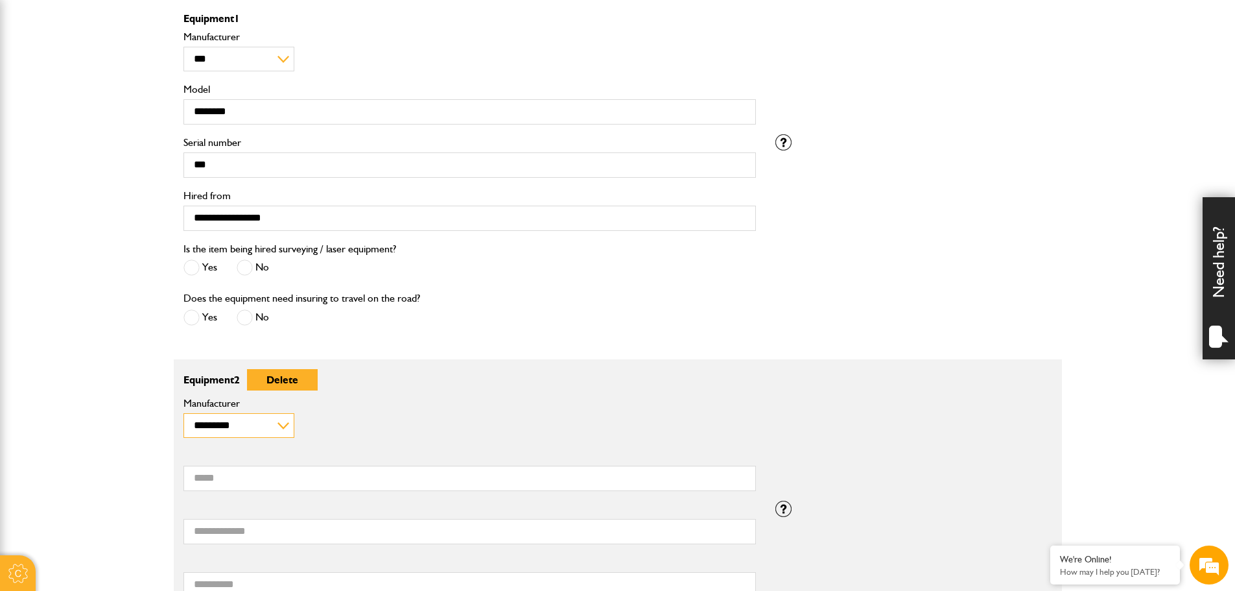
click at [249, 425] on select "**********" at bounding box center [238, 425] width 111 height 25
click at [480, 325] on div "Does the equipment need insuring to travel on the road? Yes No" at bounding box center [470, 314] width 592 height 49
